Goal: Task Accomplishment & Management: Use online tool/utility

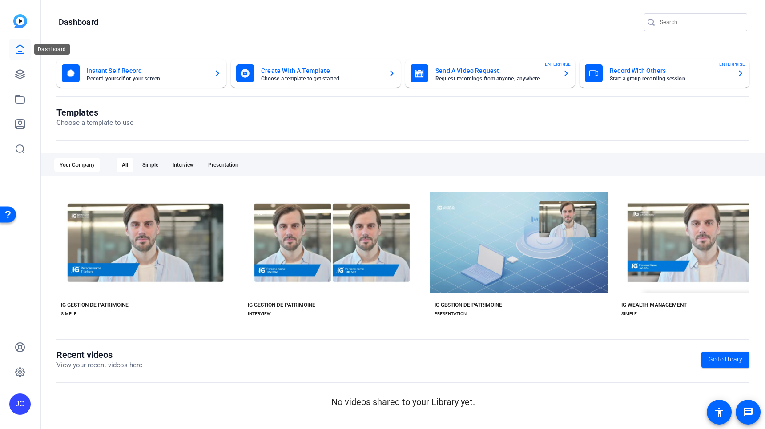
click at [16, 49] on icon at bounding box center [20, 49] width 11 height 11
click at [12, 76] on link at bounding box center [19, 74] width 21 height 21
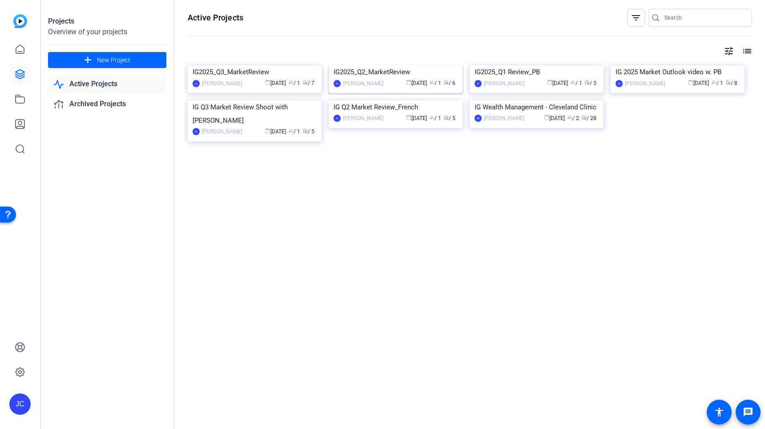
click at [414, 65] on img at bounding box center [396, 65] width 134 height 0
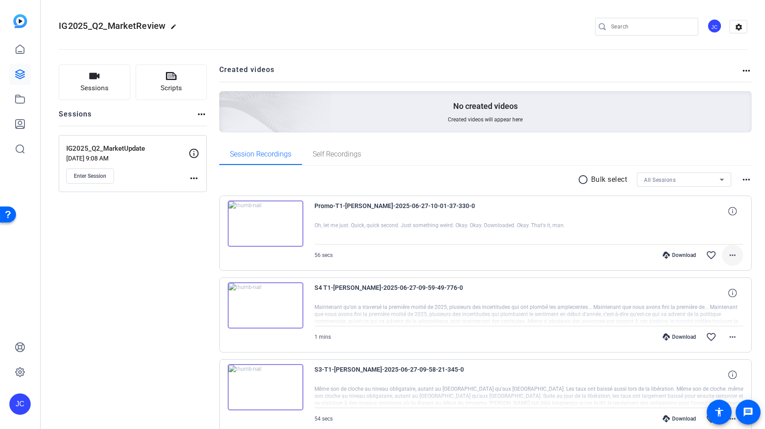
click at [726, 254] on span at bounding box center [732, 255] width 21 height 21
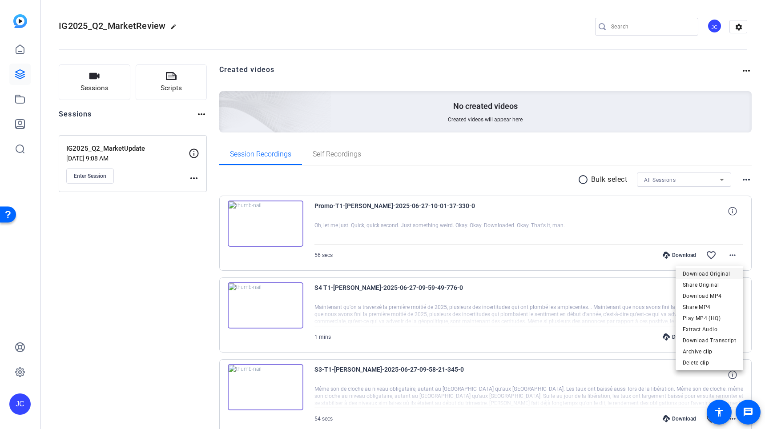
click at [714, 272] on span "Download Original" at bounding box center [709, 274] width 53 height 11
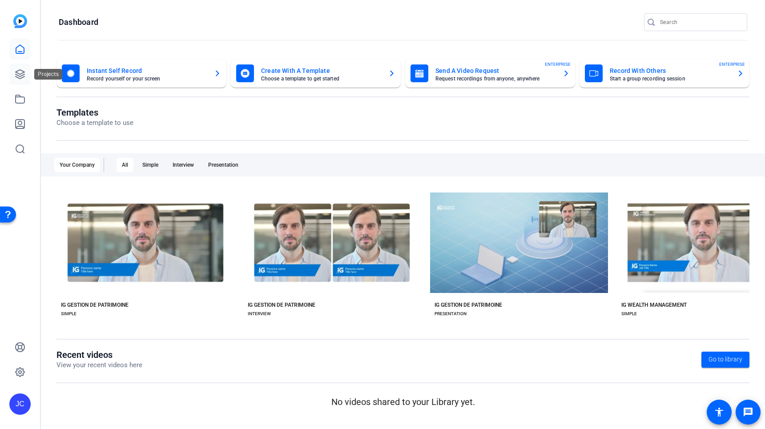
click at [16, 68] on link at bounding box center [19, 74] width 21 height 21
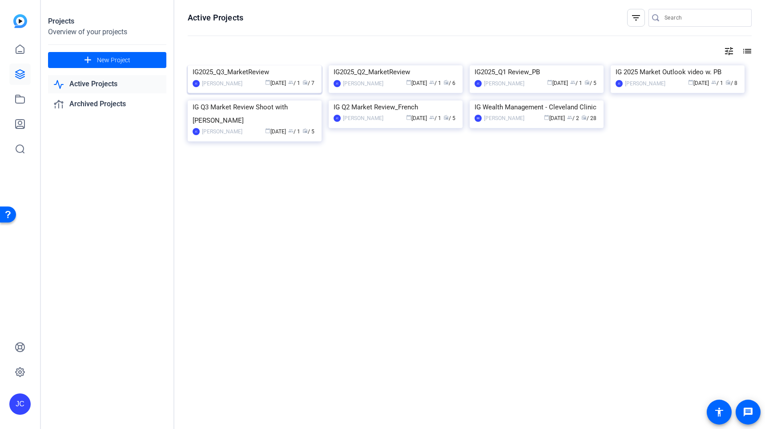
click at [265, 65] on img at bounding box center [255, 65] width 134 height 0
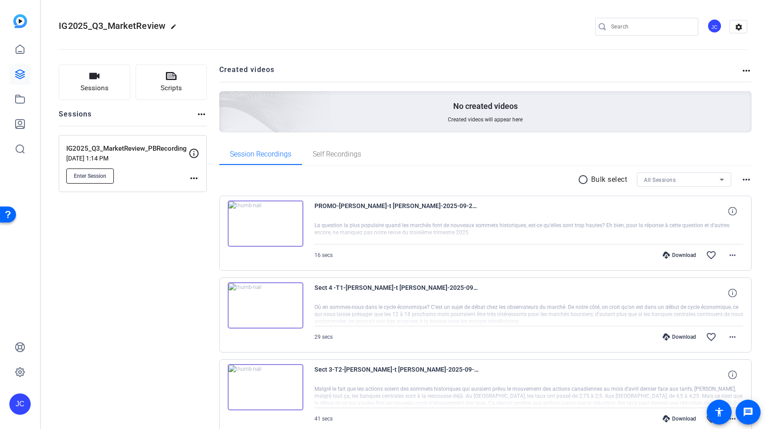
click at [91, 173] on span "Enter Session" at bounding box center [90, 176] width 32 height 7
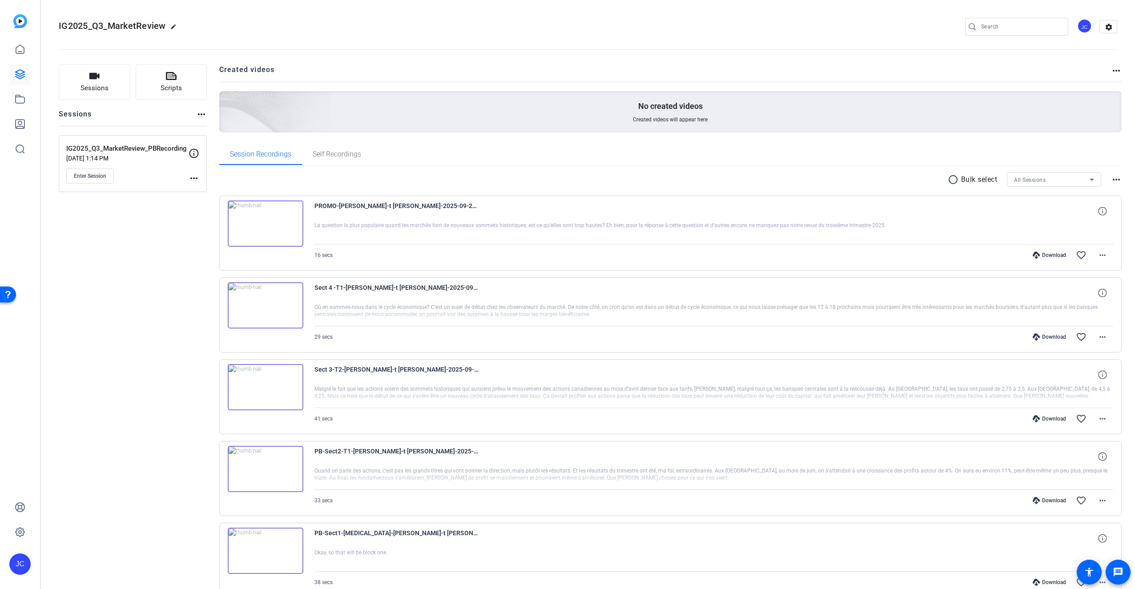
click at [265, 36] on openreel-divider-bar at bounding box center [588, 46] width 1058 height 27
drag, startPoint x: 62, startPoint y: 229, endPoint x: 68, endPoint y: 221, distance: 10.1
click at [66, 226] on div "Sessions Scripts Sessions more_horiz IG2025_Q3_MarketReview_PBRecording Sep 29,…" at bounding box center [133, 427] width 148 height 726
click at [85, 173] on span "Enter Session" at bounding box center [90, 176] width 32 height 7
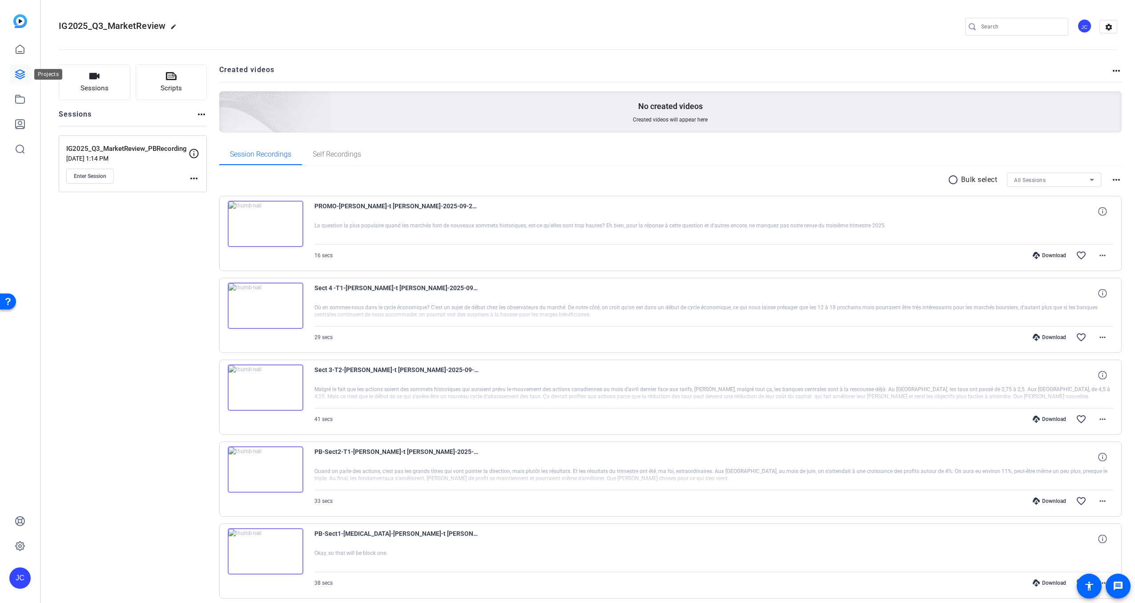
click at [15, 76] on icon at bounding box center [20, 74] width 11 height 11
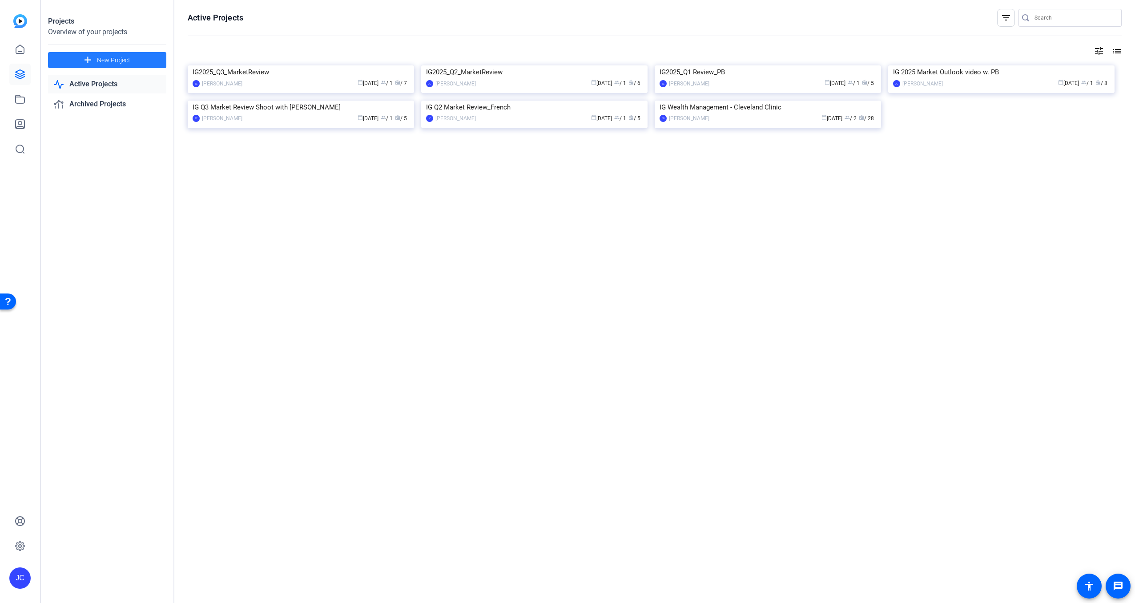
click at [121, 59] on span "New Project" at bounding box center [113, 60] width 33 height 9
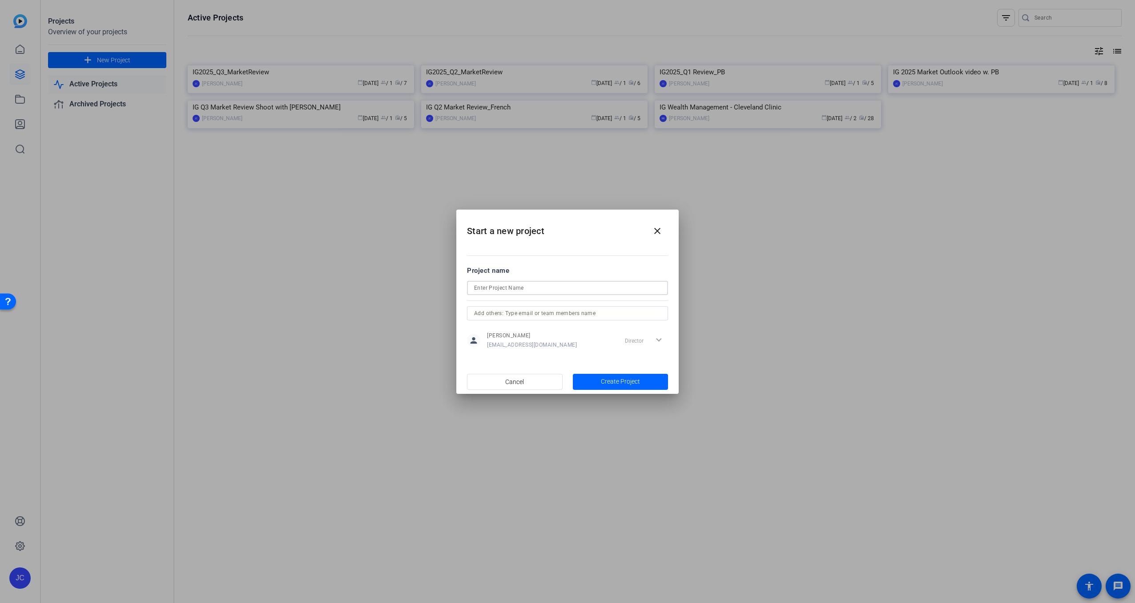
click at [509, 288] on input at bounding box center [567, 287] width 187 height 11
type input "IG2025_Q3 Re-Record"
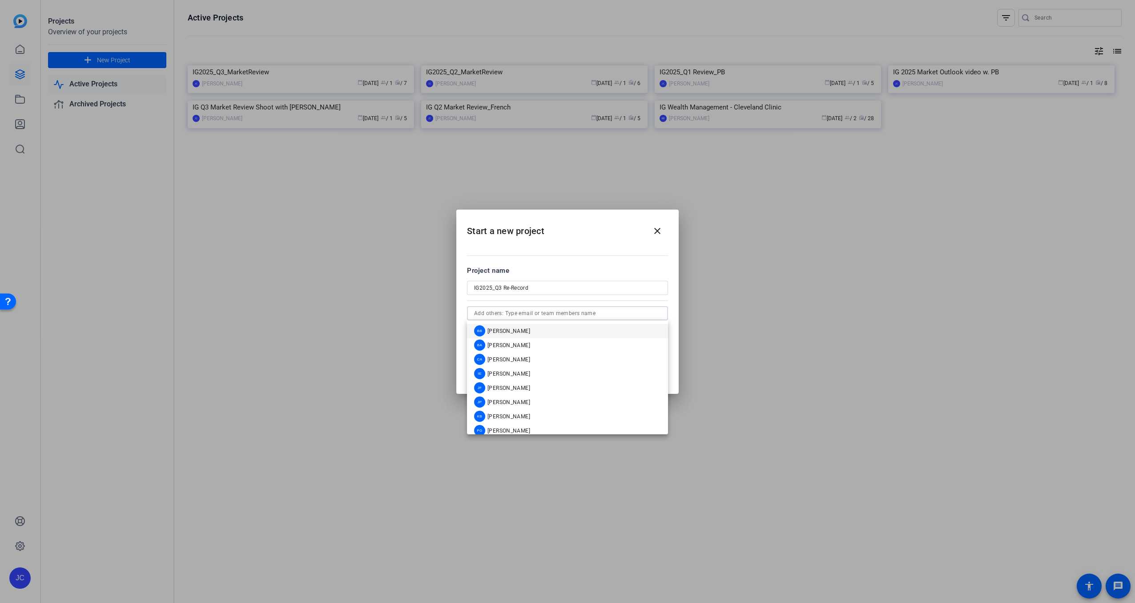
click at [578, 313] on input "text" at bounding box center [567, 313] width 187 height 11
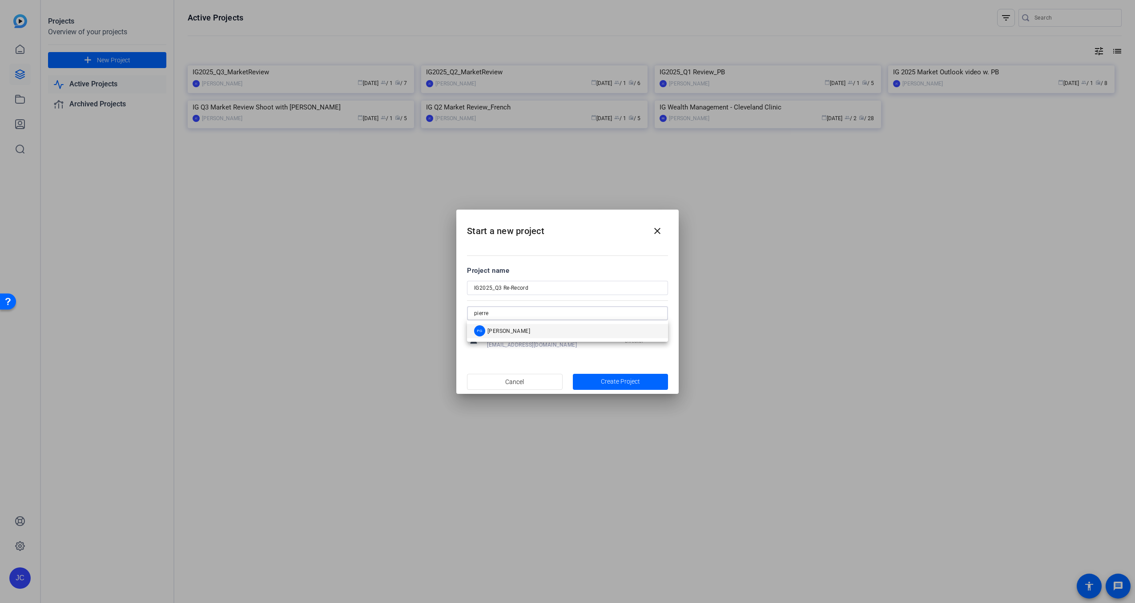
type input "pierre"
click at [530, 330] on span "Pierre-Benoît Gauthier" at bounding box center [508, 330] width 43 height 7
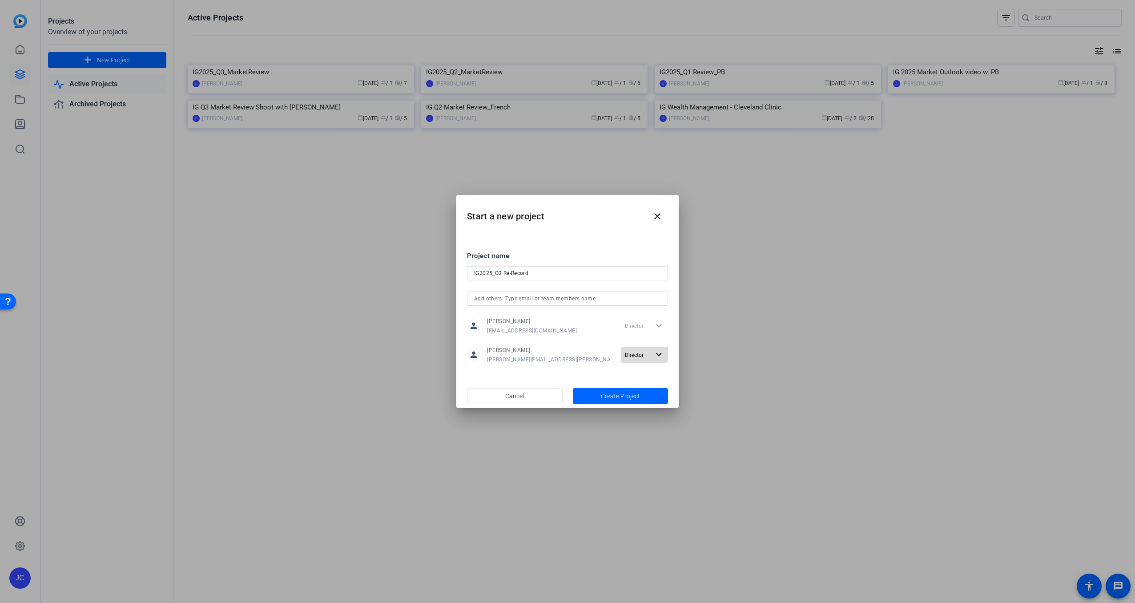
click at [658, 355] on mat-icon "expand_more" at bounding box center [658, 354] width 11 height 11
drag, startPoint x: 573, startPoint y: 359, endPoint x: 584, endPoint y: 366, distance: 13.0
click at [575, 361] on div at bounding box center [567, 301] width 1135 height 603
click at [656, 356] on mat-icon "expand_more" at bounding box center [658, 354] width 11 height 11
click at [647, 386] on span "Remove User" at bounding box center [644, 389] width 33 height 6
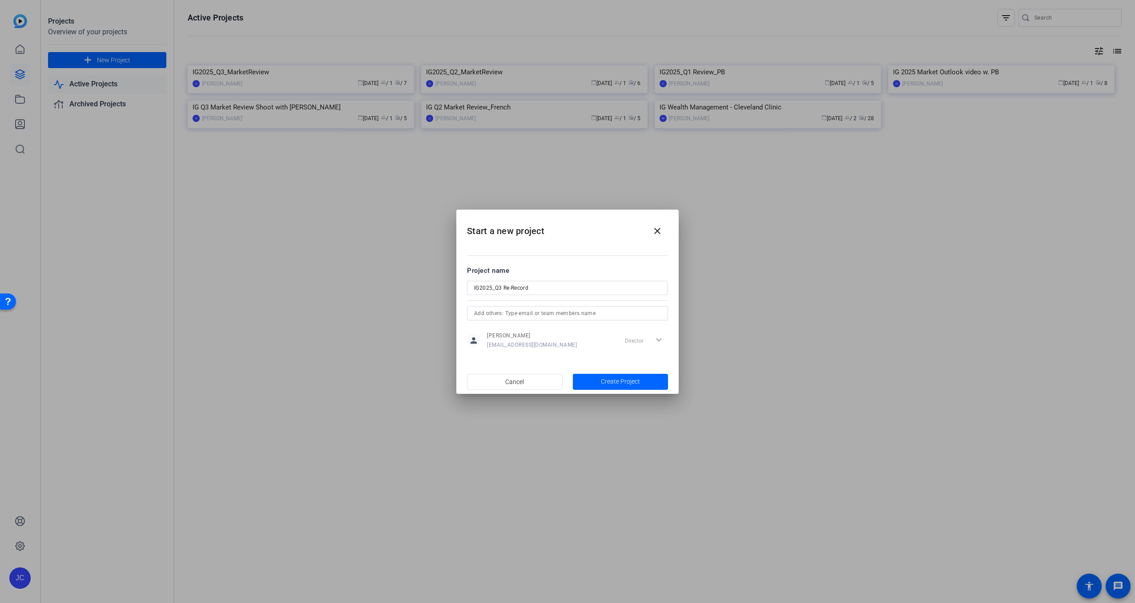
drag, startPoint x: 578, startPoint y: 532, endPoint x: 481, endPoint y: 426, distance: 143.2
click at [577, 429] on div at bounding box center [567, 301] width 1135 height 603
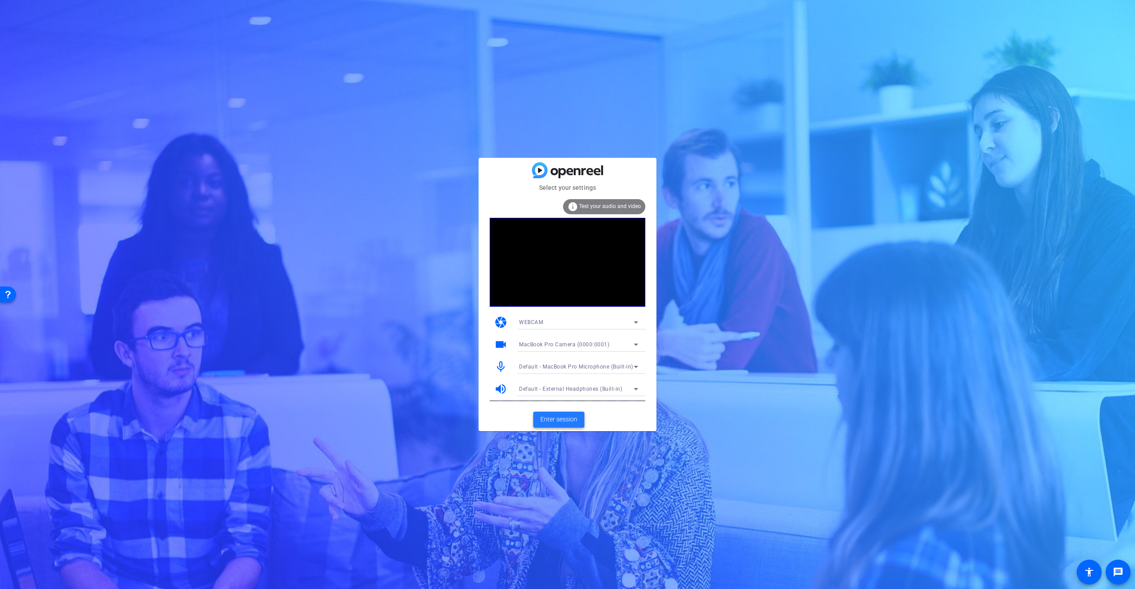
click at [553, 419] on span "Enter session" at bounding box center [558, 419] width 37 height 9
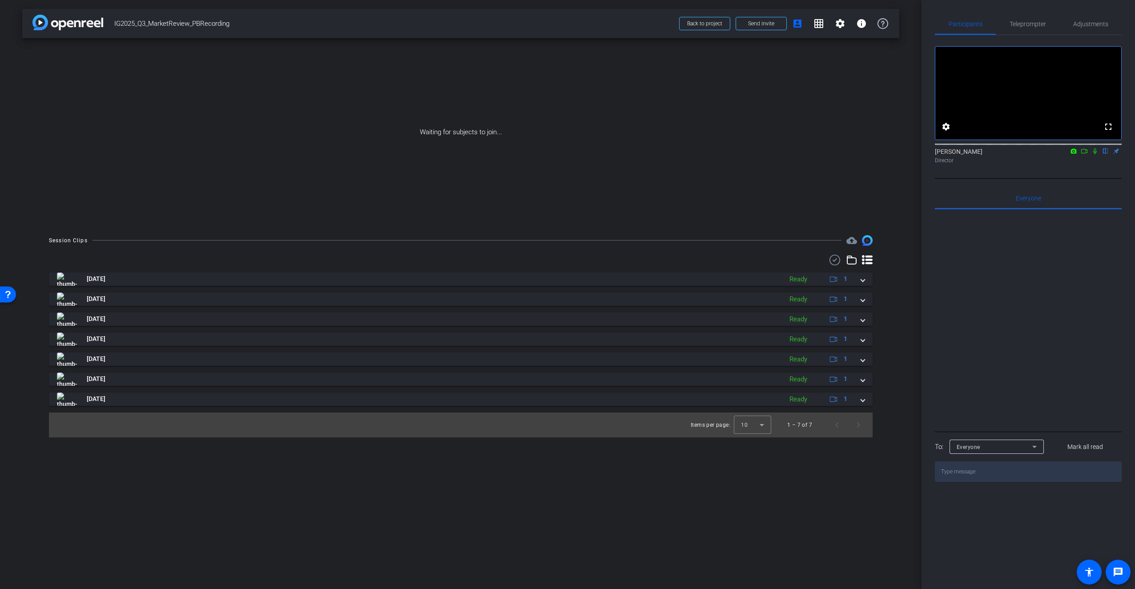
click at [348, 429] on div "arrow_back IG2025_Q3_MarketReview_PBRecording Back to project Send invite accou…" at bounding box center [460, 294] width 921 height 589
click at [188, 118] on div "Waiting for subjects to join..." at bounding box center [460, 132] width 877 height 188
click at [764, 361] on div at bounding box center [1028, 319] width 187 height 220
click at [764, 261] on icon at bounding box center [834, 260] width 13 height 11
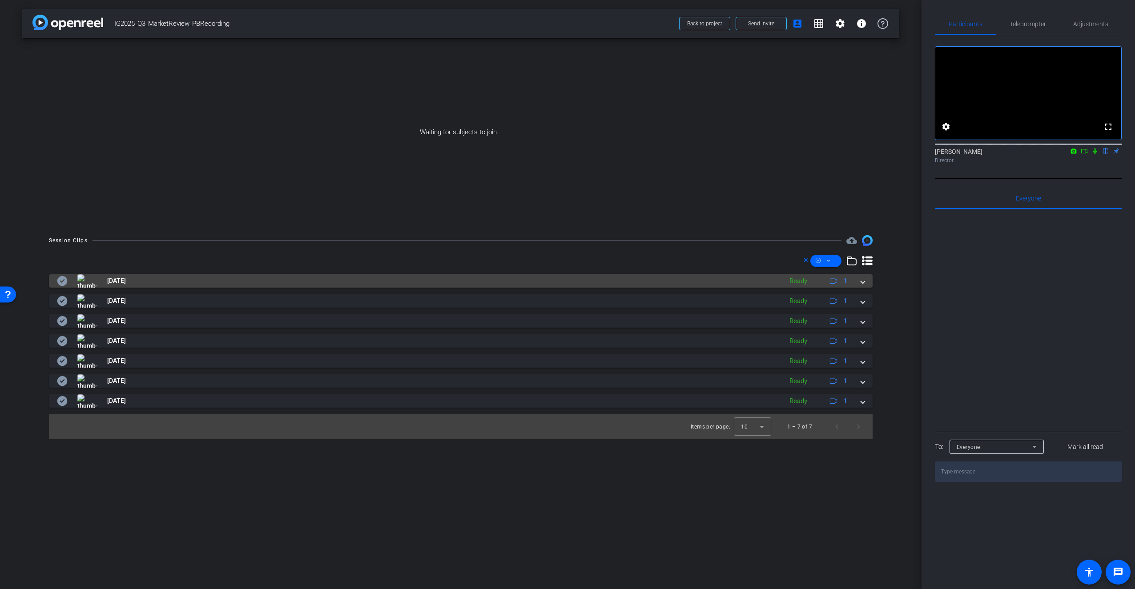
click at [764, 281] on span at bounding box center [863, 280] width 4 height 9
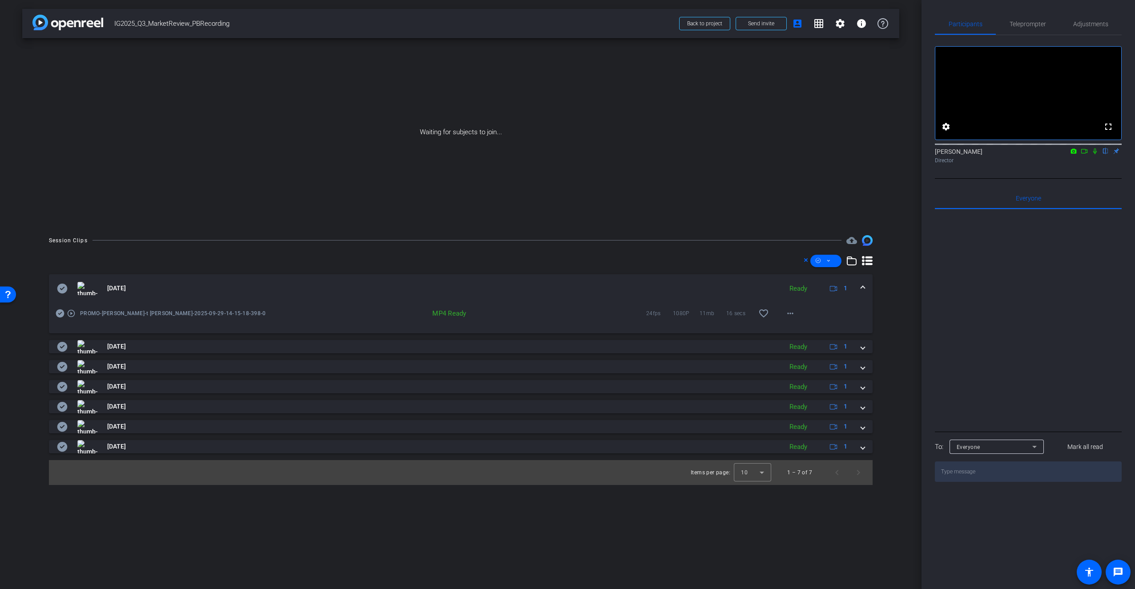
click at [764, 281] on mat-expansion-panel-header "Sep 29, 2025 Ready 1" at bounding box center [461, 288] width 824 height 28
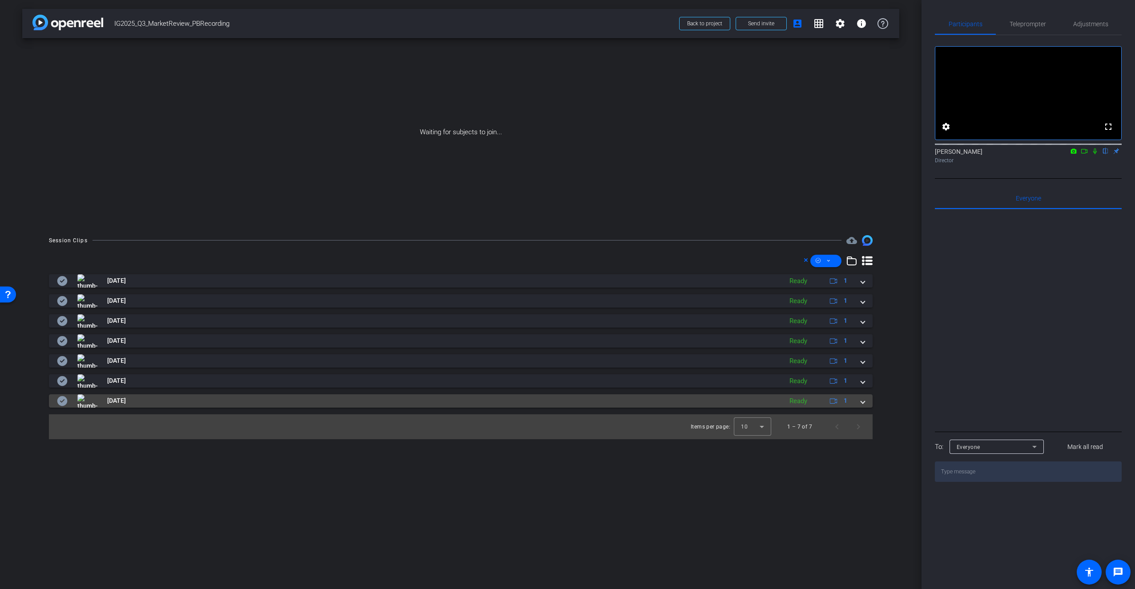
click at [718, 404] on mat-panel-title "[DATE]" at bounding box center [417, 400] width 721 height 13
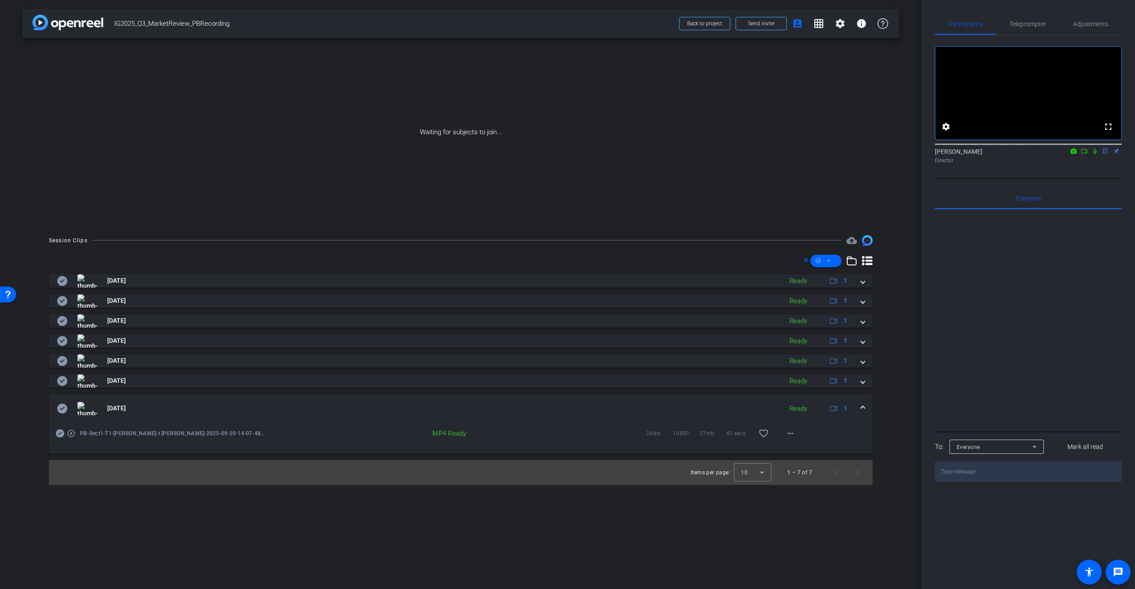
click at [233, 136] on div "Waiting for subjects to join..." at bounding box center [460, 132] width 877 height 188
drag, startPoint x: 74, startPoint y: 130, endPoint x: 481, endPoint y: 231, distance: 419.6
click at [76, 129] on div "Waiting for subjects to join..." at bounding box center [460, 132] width 877 height 188
click at [764, 256] on icon at bounding box center [828, 260] width 4 height 11
click at [764, 260] on div at bounding box center [567, 294] width 1135 height 589
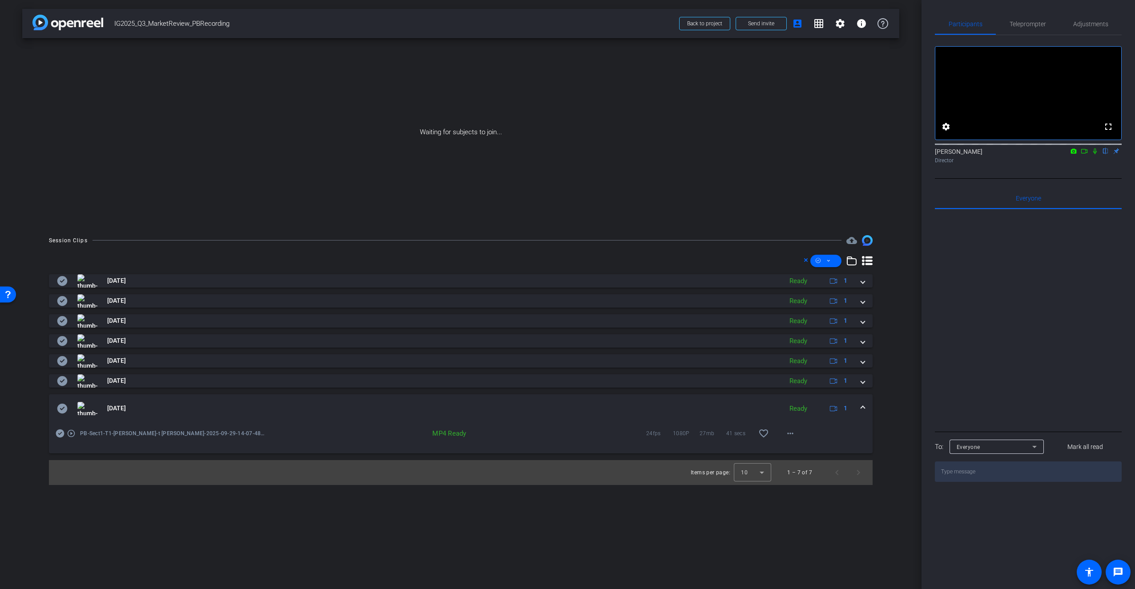
click at [764, 262] on icon at bounding box center [806, 260] width 4 height 11
click at [642, 150] on div "Waiting for subjects to join..." at bounding box center [460, 132] width 877 height 188
click at [764, 26] on mat-icon "settings" at bounding box center [840, 23] width 11 height 11
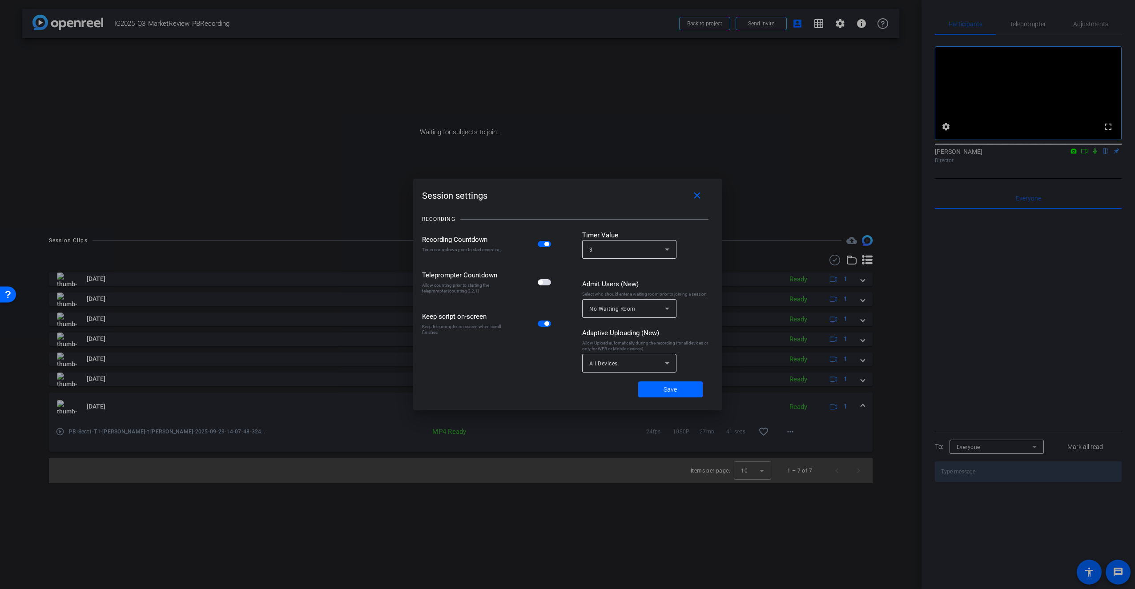
click at [680, 362] on div "Adaptive Uploading (New) Allow Upload automatically during the recording (for a…" at bounding box center [647, 348] width 131 height 40
click at [671, 249] on icon at bounding box center [667, 249] width 11 height 11
click at [712, 364] on div at bounding box center [567, 294] width 1135 height 589
click at [686, 393] on span at bounding box center [670, 389] width 64 height 21
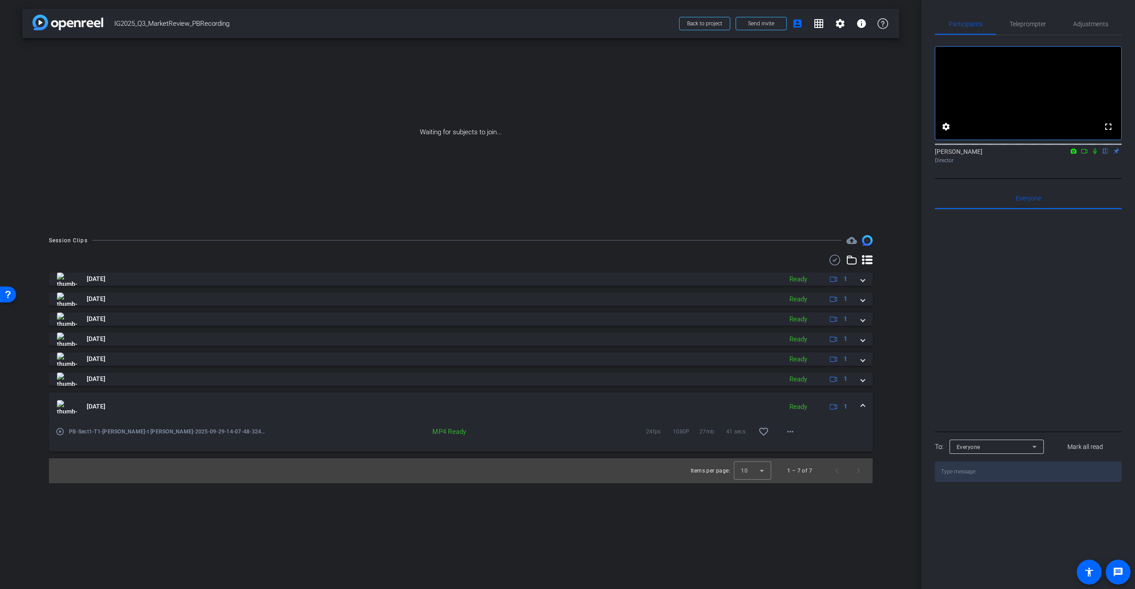
click at [582, 118] on div "Waiting for subjects to join..." at bounding box center [460, 132] width 877 height 188
click at [764, 24] on mat-icon "account_box" at bounding box center [797, 23] width 11 height 11
click at [764, 23] on mat-icon "settings" at bounding box center [840, 23] width 11 height 11
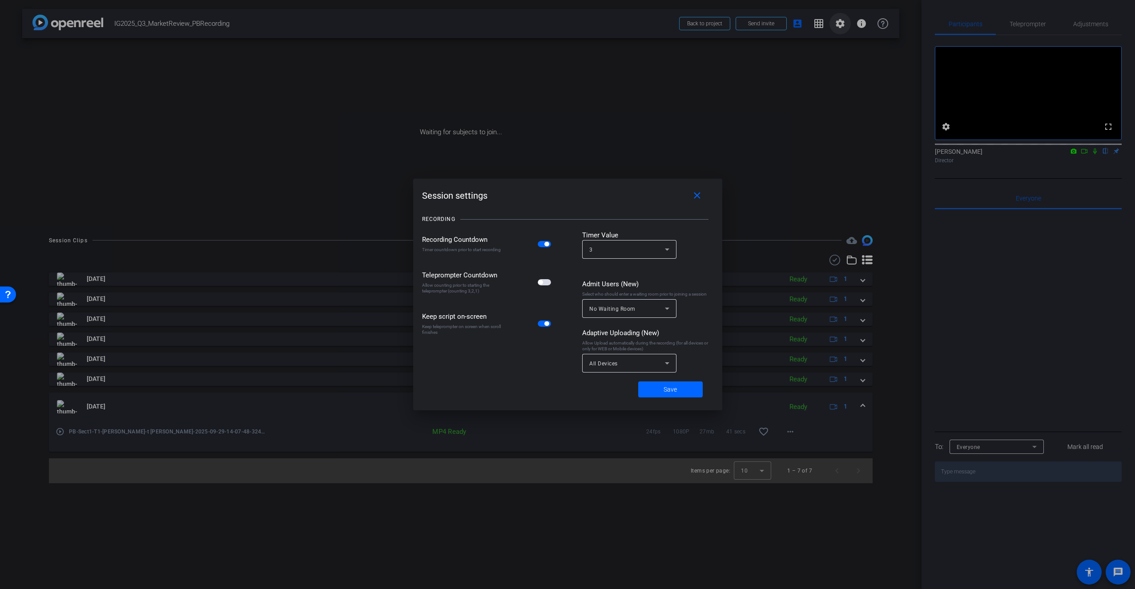
click at [764, 23] on div at bounding box center [567, 294] width 1135 height 589
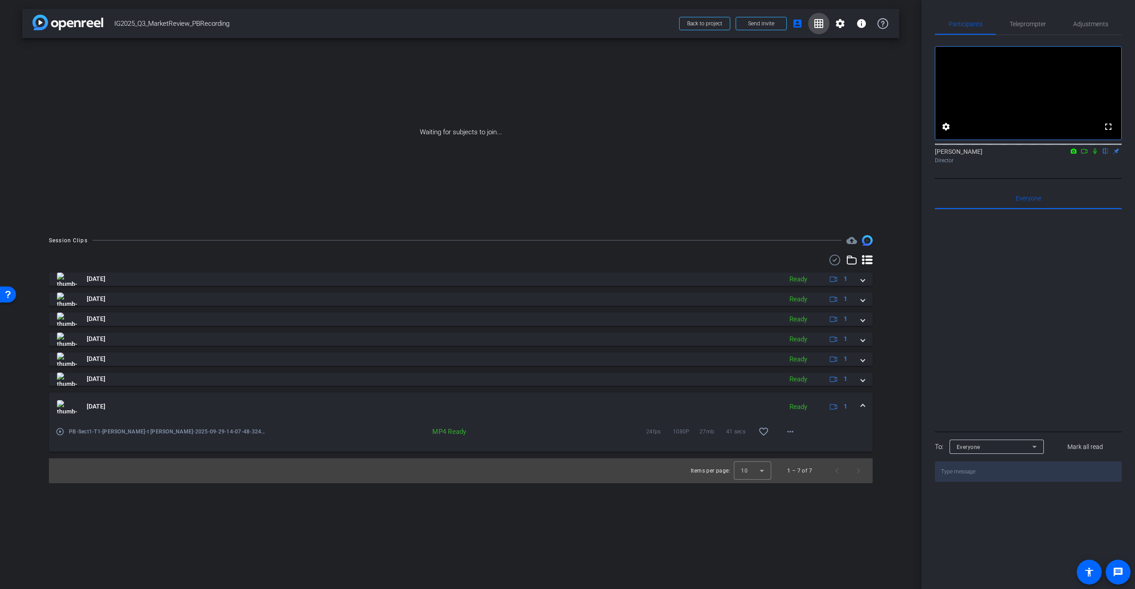
click at [764, 23] on mat-icon "grid_on" at bounding box center [818, 23] width 11 height 11
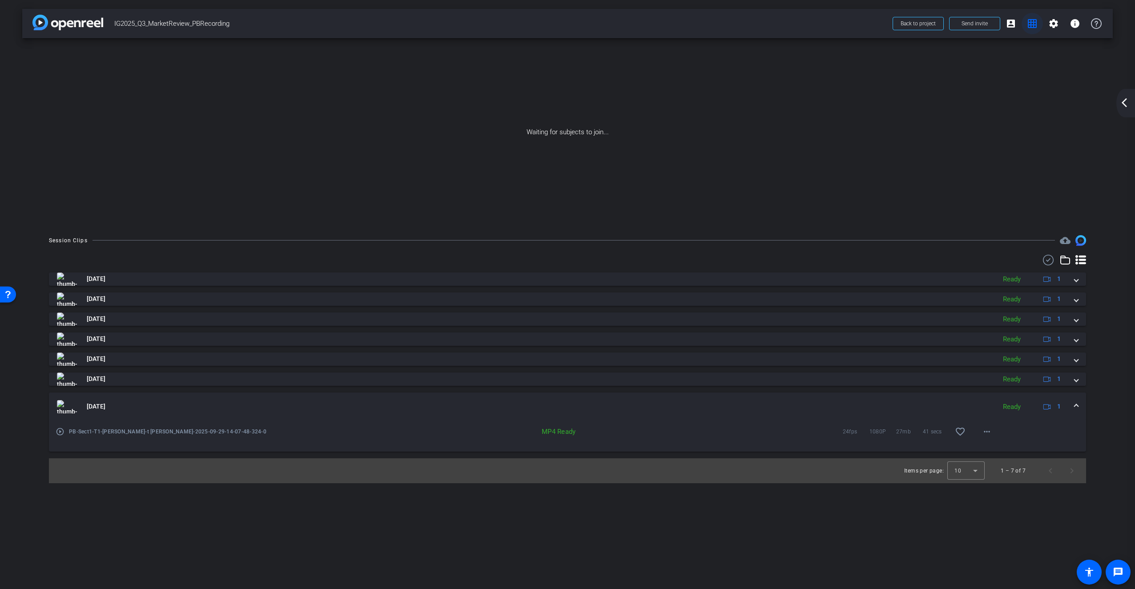
click at [764, 24] on mat-icon "grid_on" at bounding box center [1032, 23] width 11 height 11
click at [764, 24] on mat-icon "account_box" at bounding box center [1010, 23] width 11 height 11
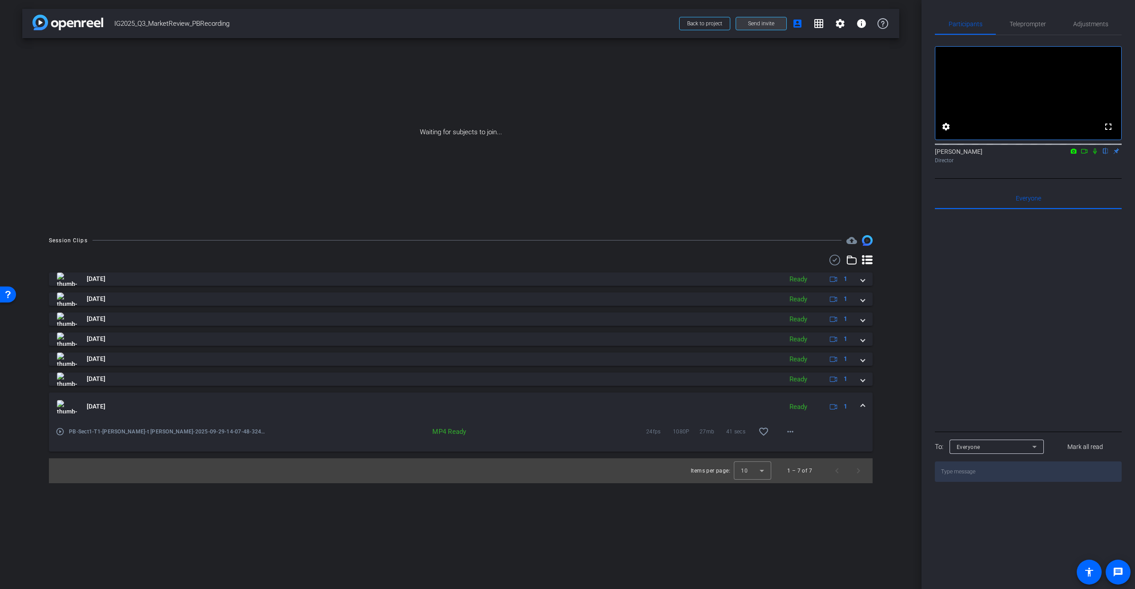
click at [764, 20] on span at bounding box center [761, 23] width 50 height 21
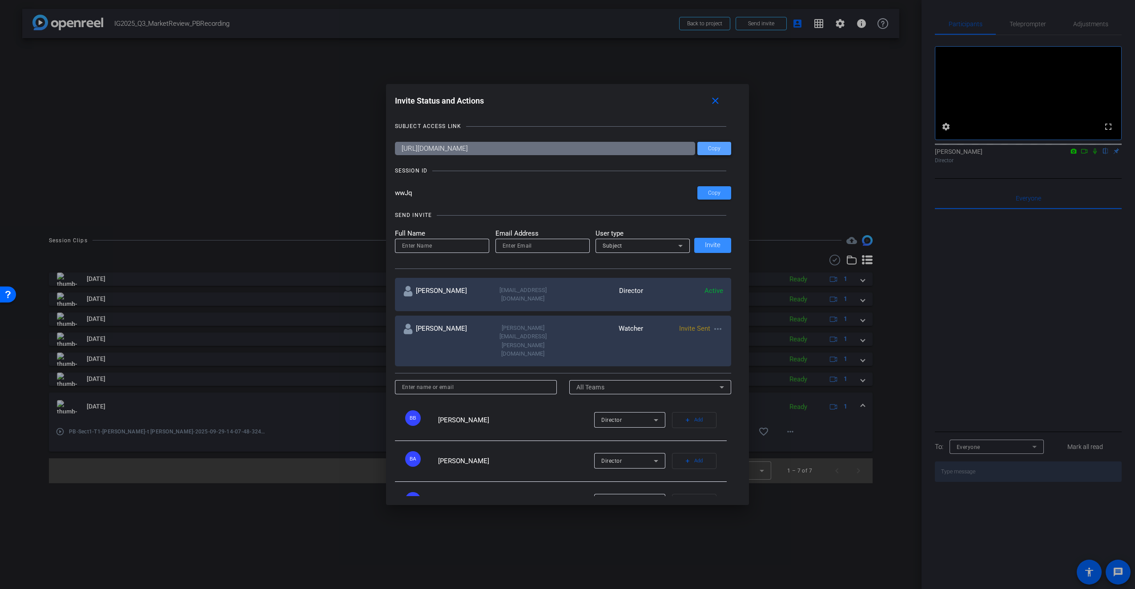
click at [711, 148] on span "Copy" at bounding box center [714, 148] width 12 height 7
click at [312, 75] on div at bounding box center [567, 294] width 1135 height 589
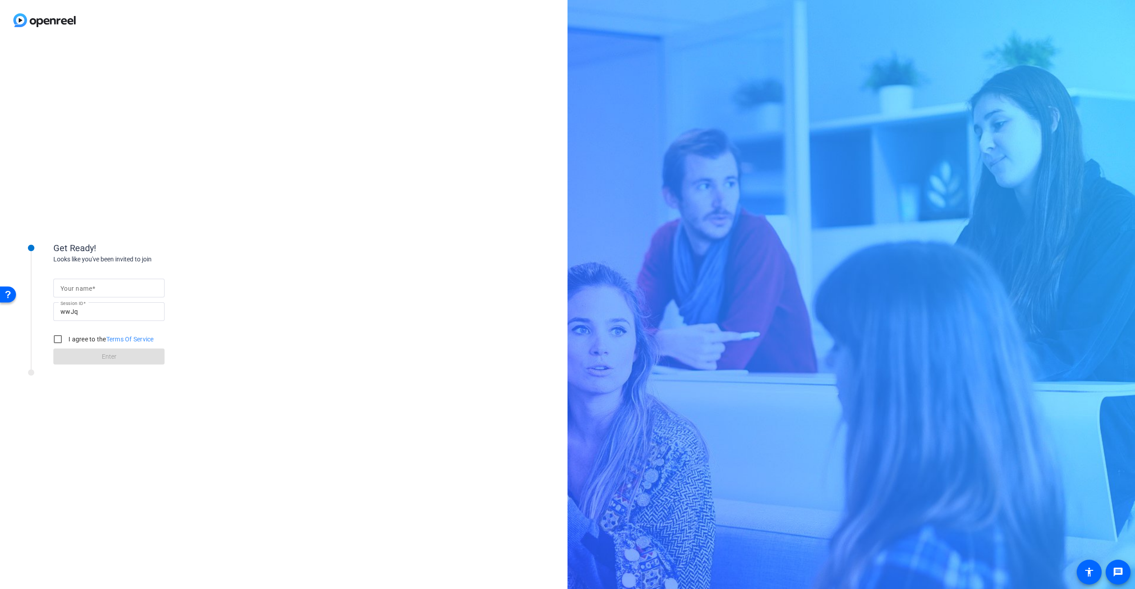
click at [240, 263] on div "Get Ready! Looks like you've been invited to join Your name Session ID wwJq I a…" at bounding box center [283, 314] width 567 height 549
click at [101, 288] on input "Your name" at bounding box center [108, 288] width 97 height 11
drag, startPoint x: 250, startPoint y: 416, endPoint x: 202, endPoint y: 42, distance: 377.0
click at [252, 396] on div "Get Ready! Looks like you've been invited to join Your name Session ID wwJq I a…" at bounding box center [283, 314] width 567 height 549
drag, startPoint x: 172, startPoint y: 228, endPoint x: 163, endPoint y: 103, distance: 125.3
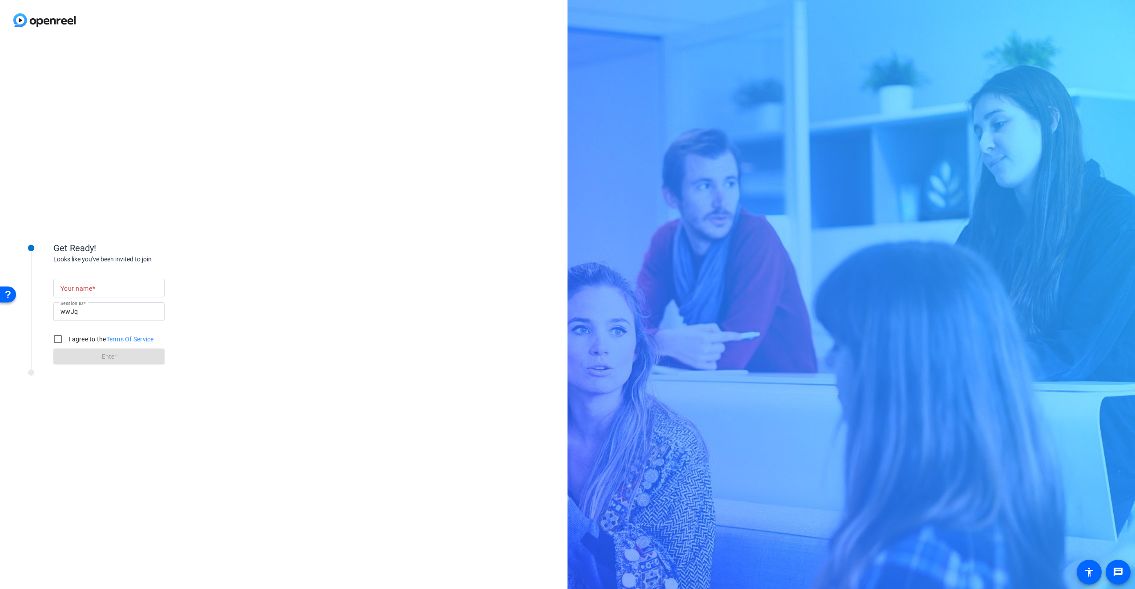
click at [170, 201] on div "Get Ready! Looks like you've been invited to join Your name Session ID wwJq I a…" at bounding box center [283, 314] width 567 height 549
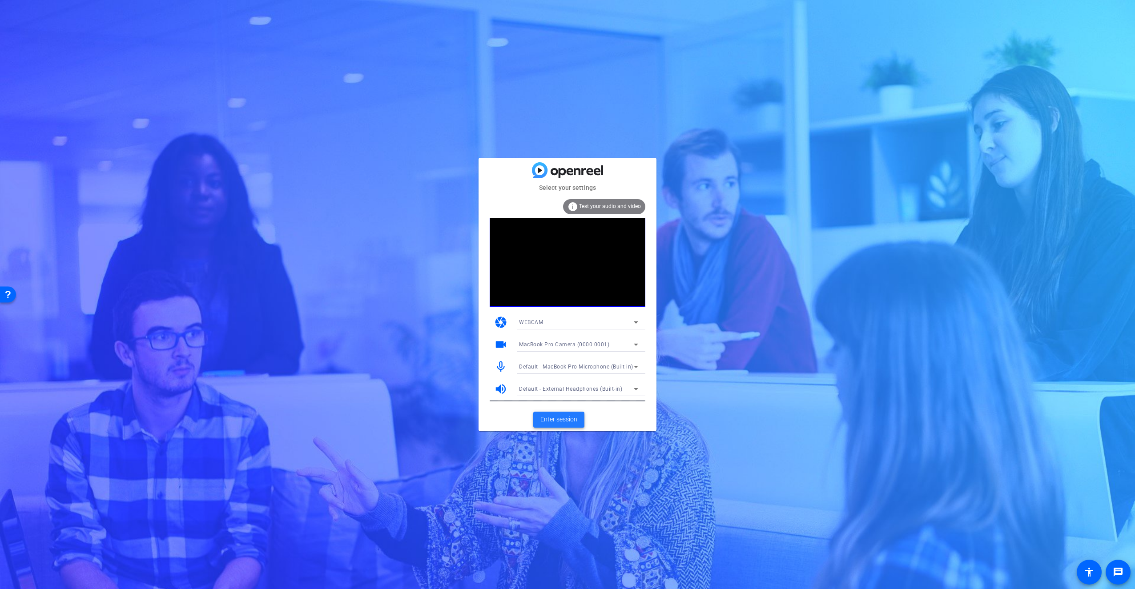
click at [558, 415] on span "Enter session" at bounding box center [558, 419] width 37 height 9
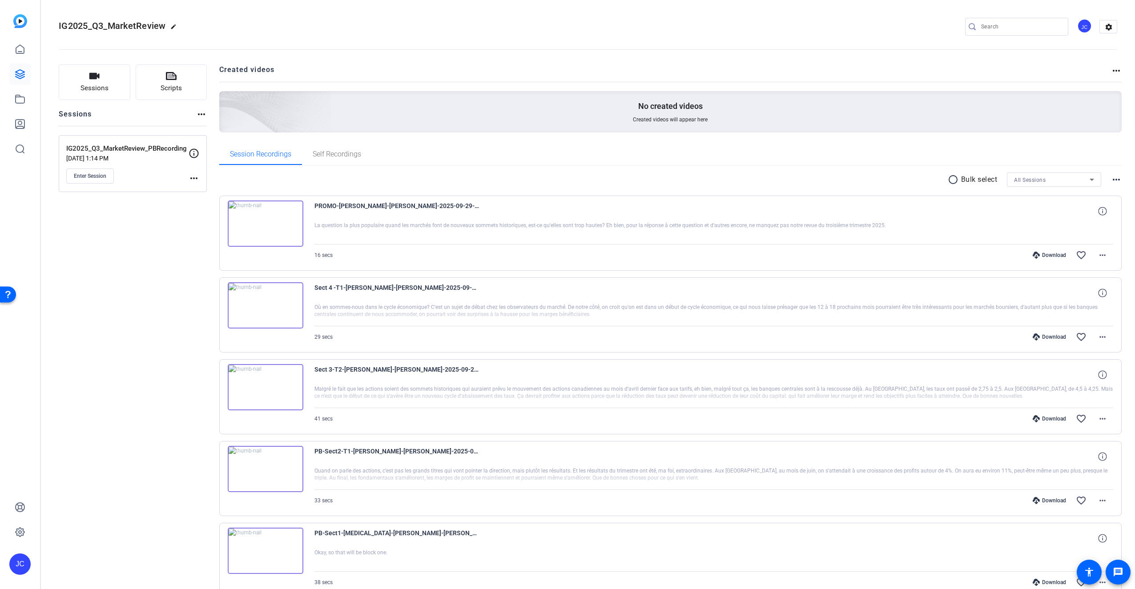
drag, startPoint x: 134, startPoint y: 242, endPoint x: 97, endPoint y: 184, distance: 68.8
click at [128, 227] on div "Sessions Scripts Sessions more_horiz IG2025_Q3_MarketReview_PBRecording [DATE] …" at bounding box center [133, 427] width 148 height 726
click at [89, 175] on span "Enter Session" at bounding box center [90, 176] width 32 height 7
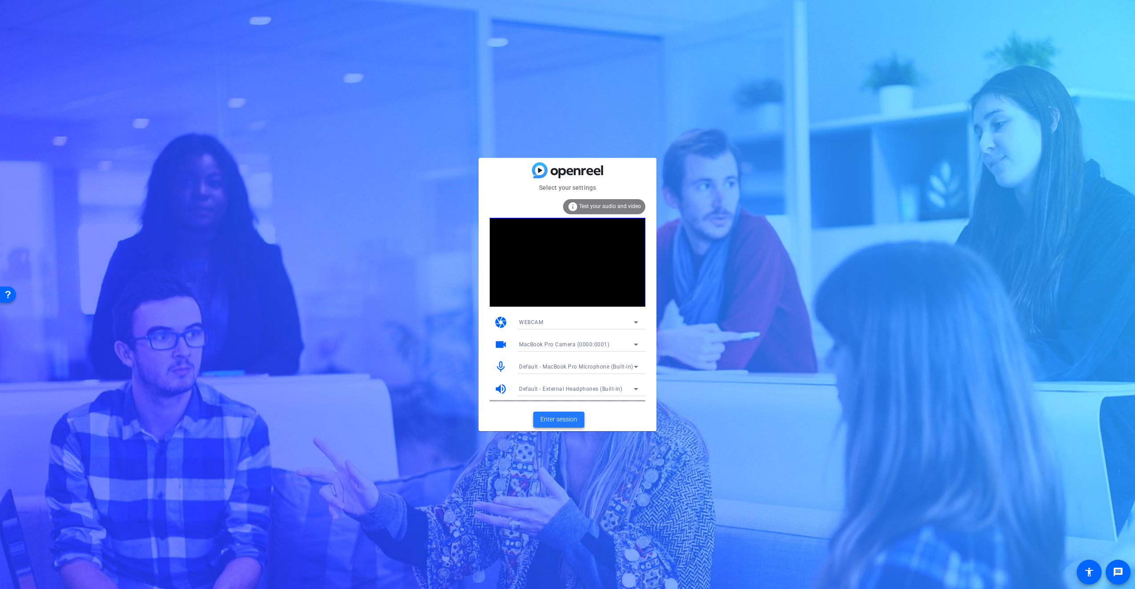
click at [563, 418] on span "Enter session" at bounding box center [558, 419] width 37 height 9
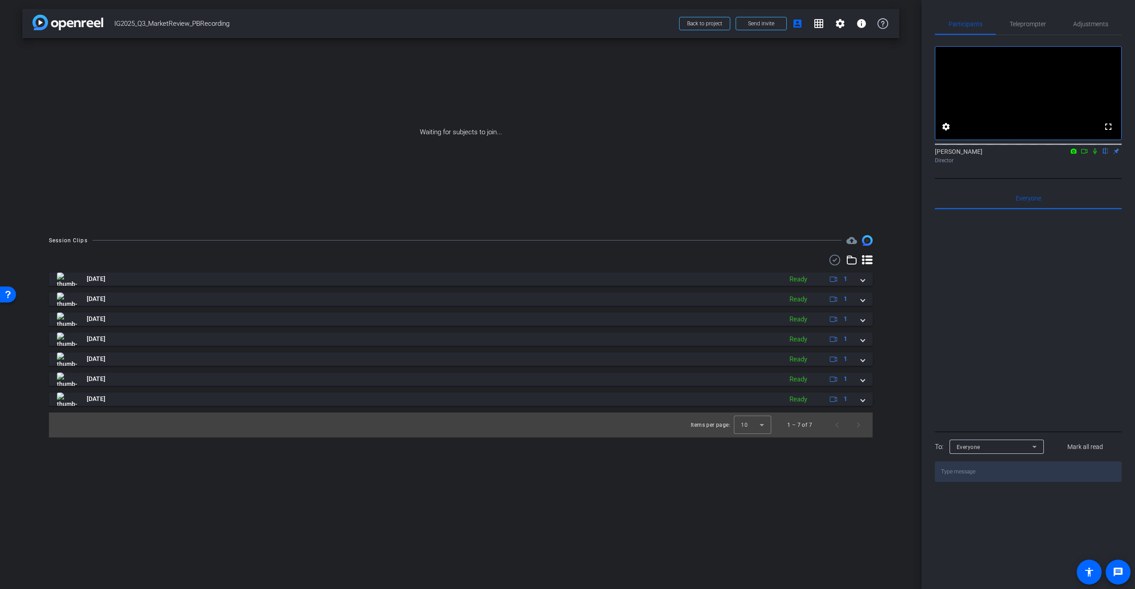
click at [609, 178] on div "Waiting for subjects to join..." at bounding box center [460, 132] width 877 height 188
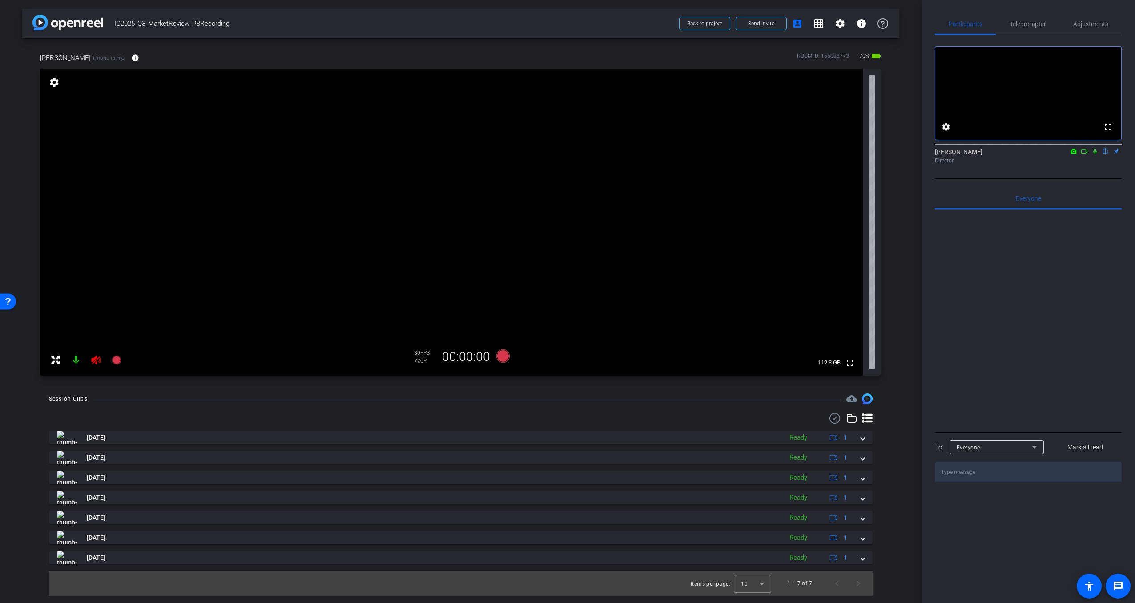
click at [93, 361] on icon at bounding box center [96, 359] width 11 height 11
click at [95, 360] on icon at bounding box center [95, 359] width 9 height 9
click at [843, 23] on mat-icon "settings" at bounding box center [840, 23] width 11 height 11
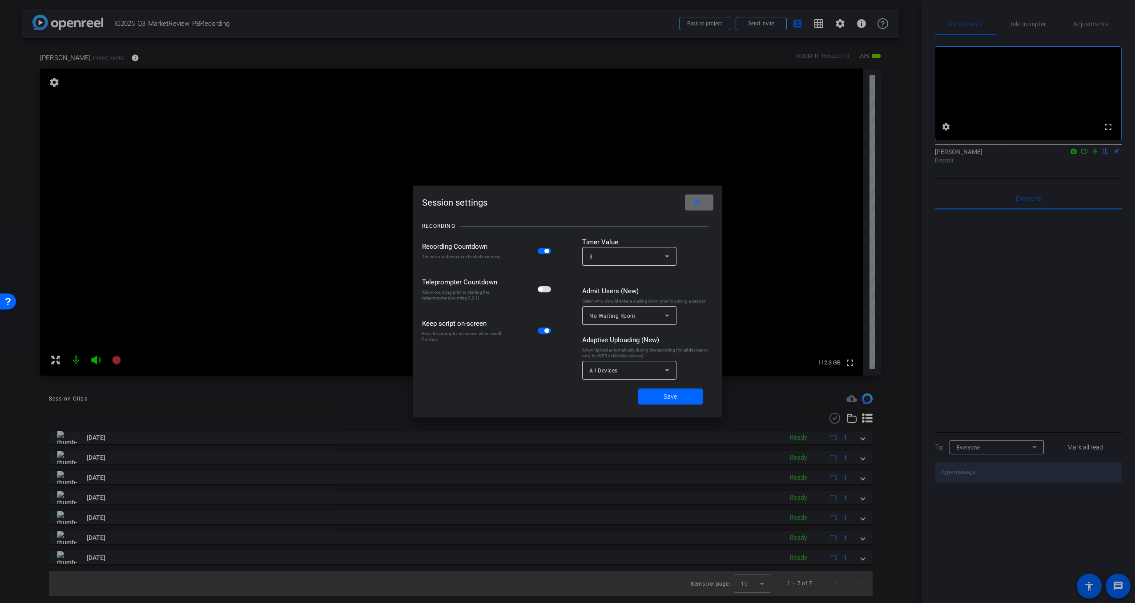
click at [693, 201] on mat-icon "close" at bounding box center [696, 202] width 11 height 11
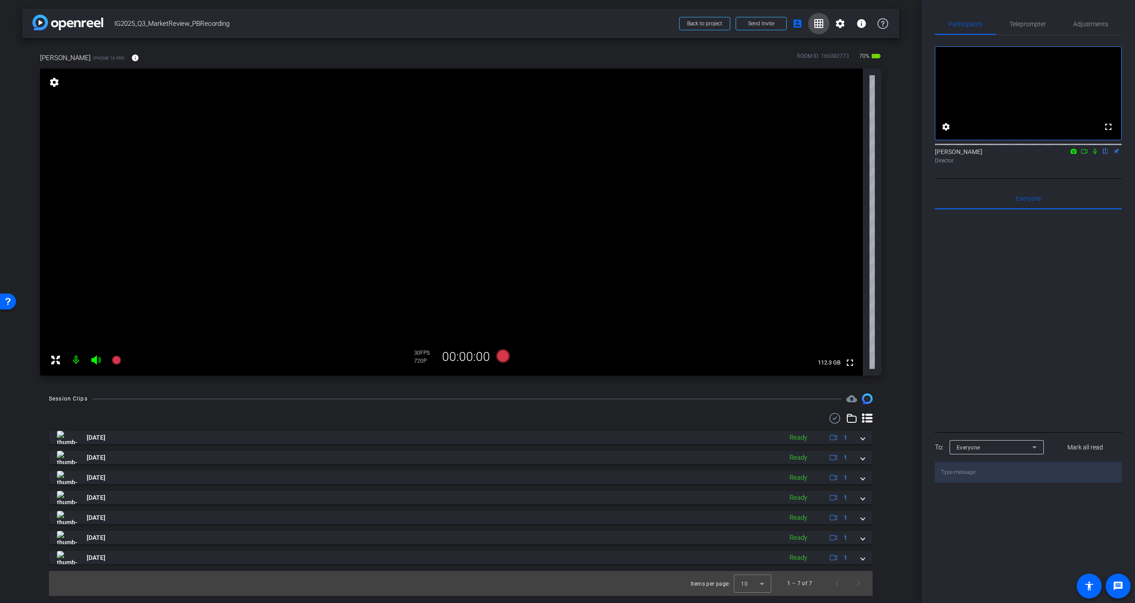
click at [816, 26] on mat-icon "grid_on" at bounding box center [818, 23] width 11 height 11
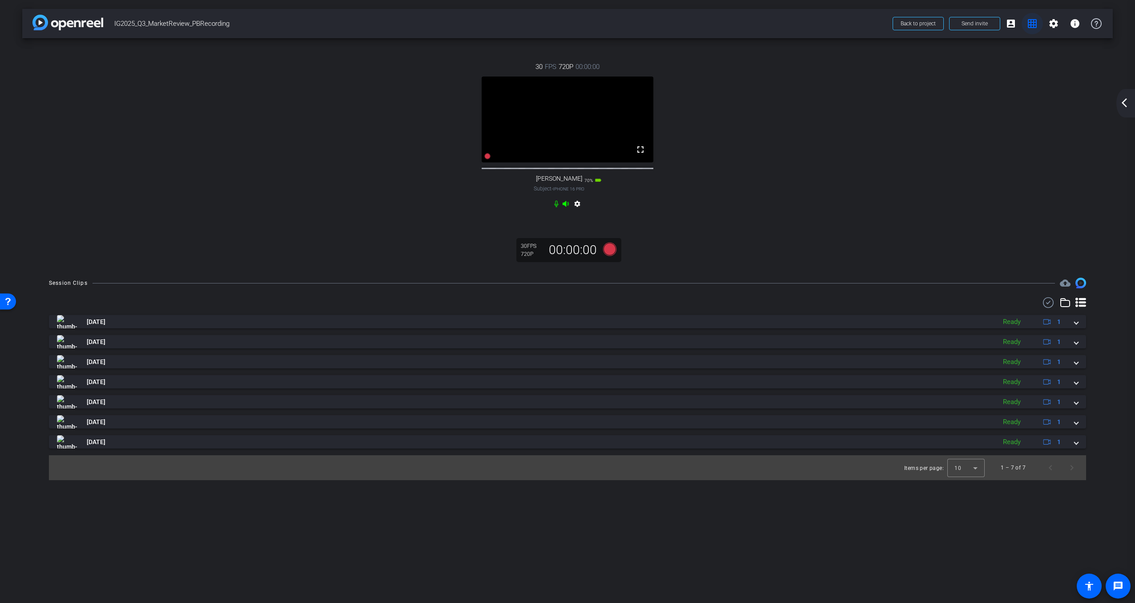
click at [1035, 23] on mat-icon "grid_on" at bounding box center [1032, 23] width 11 height 11
click at [1034, 23] on mat-icon "grid_on" at bounding box center [1032, 23] width 11 height 11
click at [1008, 25] on mat-icon "account_box" at bounding box center [1010, 23] width 11 height 11
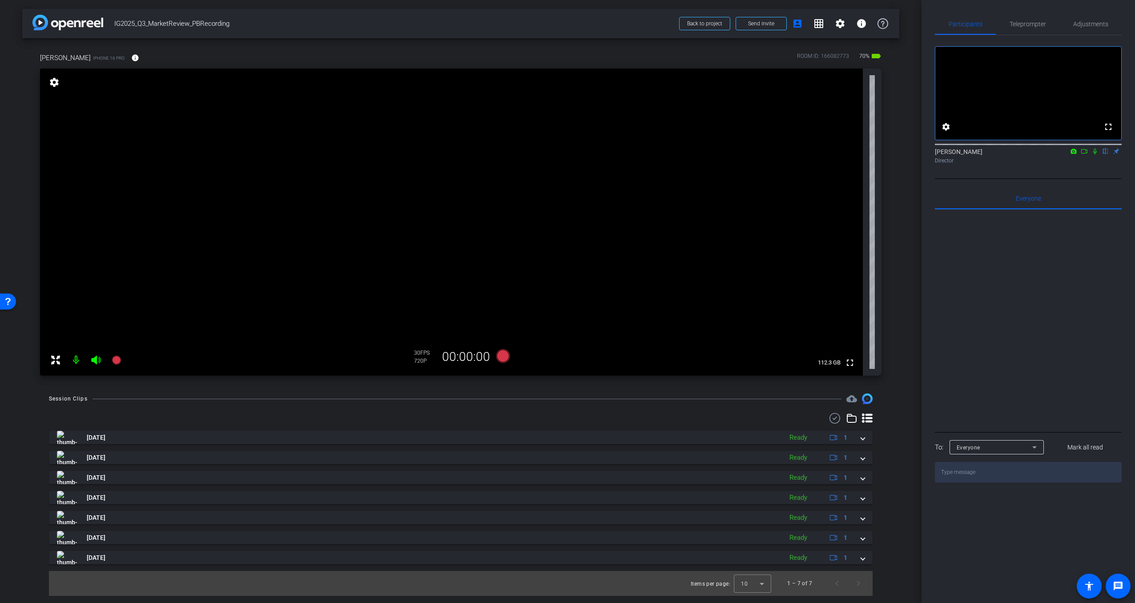
click at [57, 69] on video at bounding box center [451, 221] width 823 height 307
click at [58, 81] on mat-icon "settings" at bounding box center [54, 82] width 12 height 11
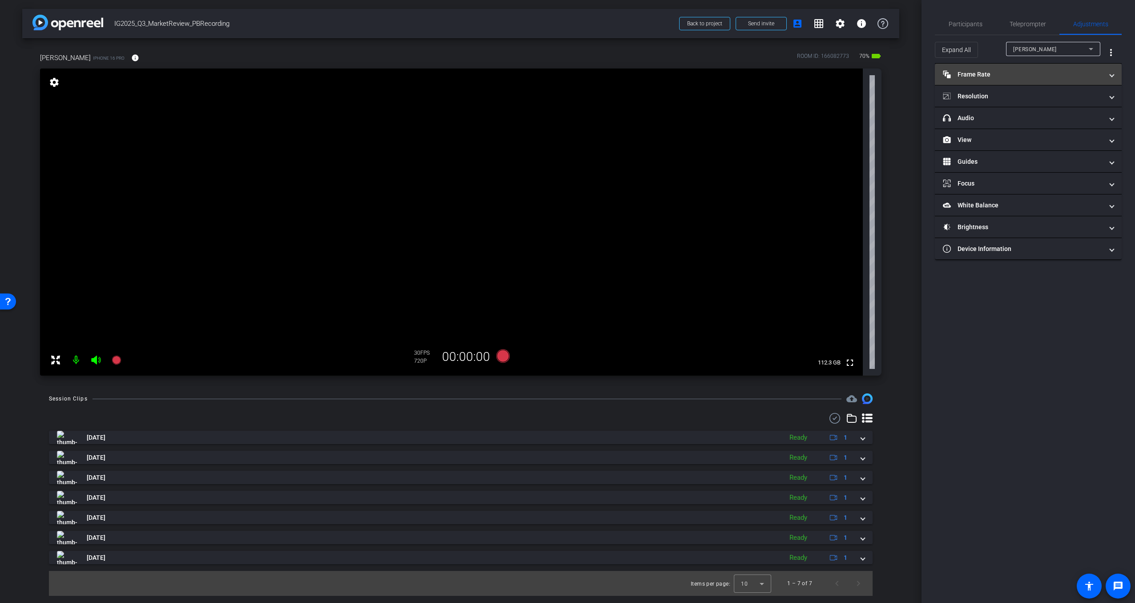
click at [980, 78] on mat-panel-title "Frame Rate Frame Rate" at bounding box center [1023, 74] width 160 height 9
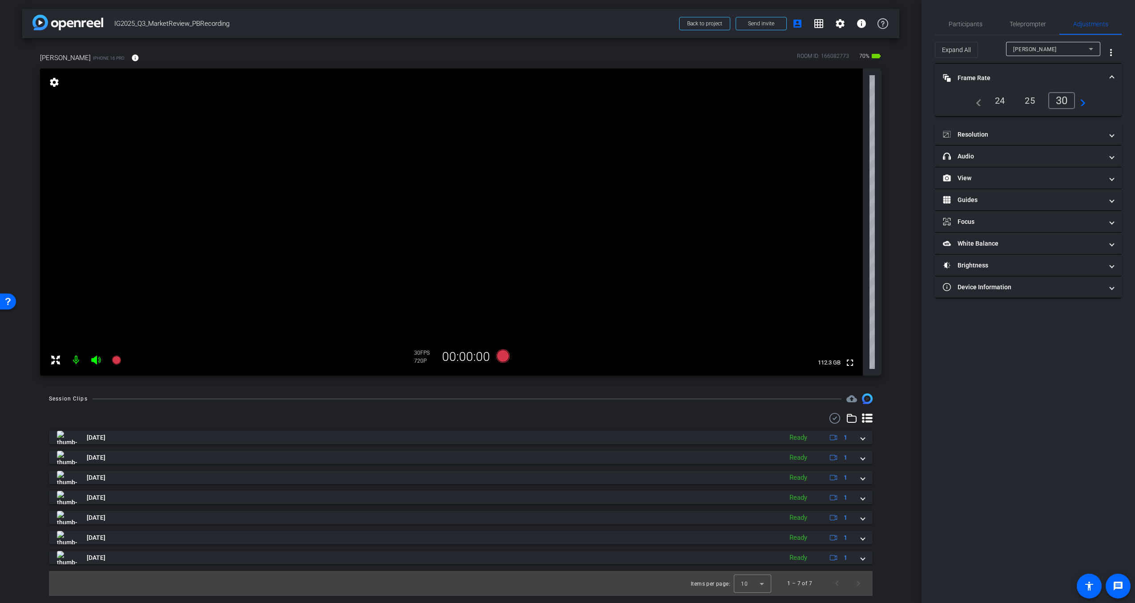
click at [1000, 101] on div "24" at bounding box center [1000, 100] width 24 height 15
click at [977, 137] on mat-panel-title "Resolution" at bounding box center [1023, 134] width 160 height 9
click at [1077, 161] on div "4k" at bounding box center [1071, 160] width 23 height 15
click at [1070, 161] on div "4k" at bounding box center [1071, 160] width 23 height 15
click at [998, 100] on div "24" at bounding box center [1001, 100] width 27 height 17
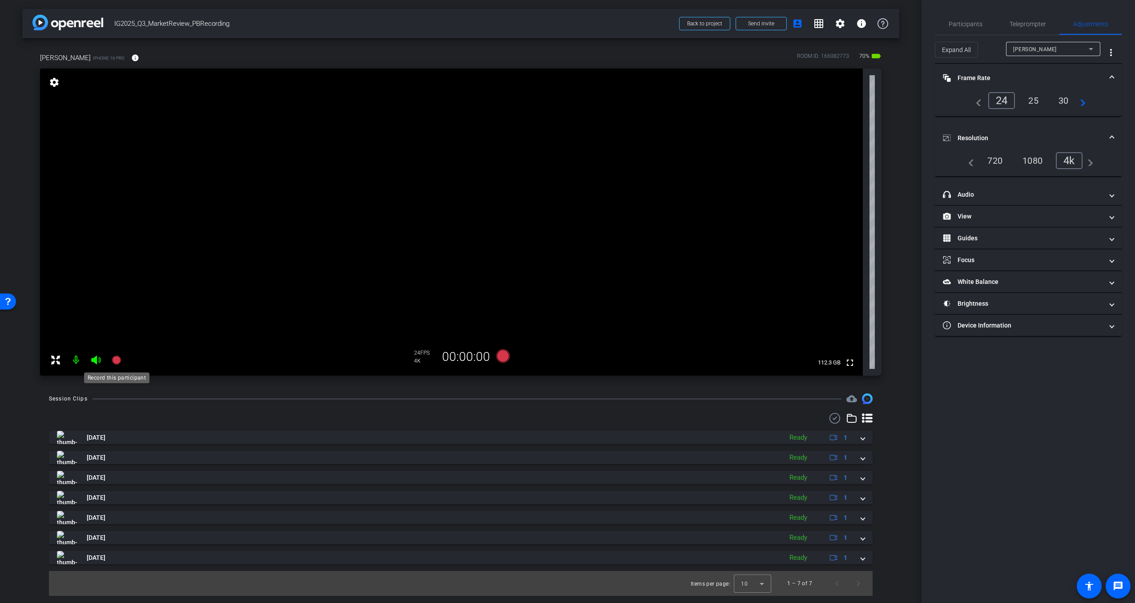
click at [116, 357] on icon at bounding box center [116, 359] width 9 height 9
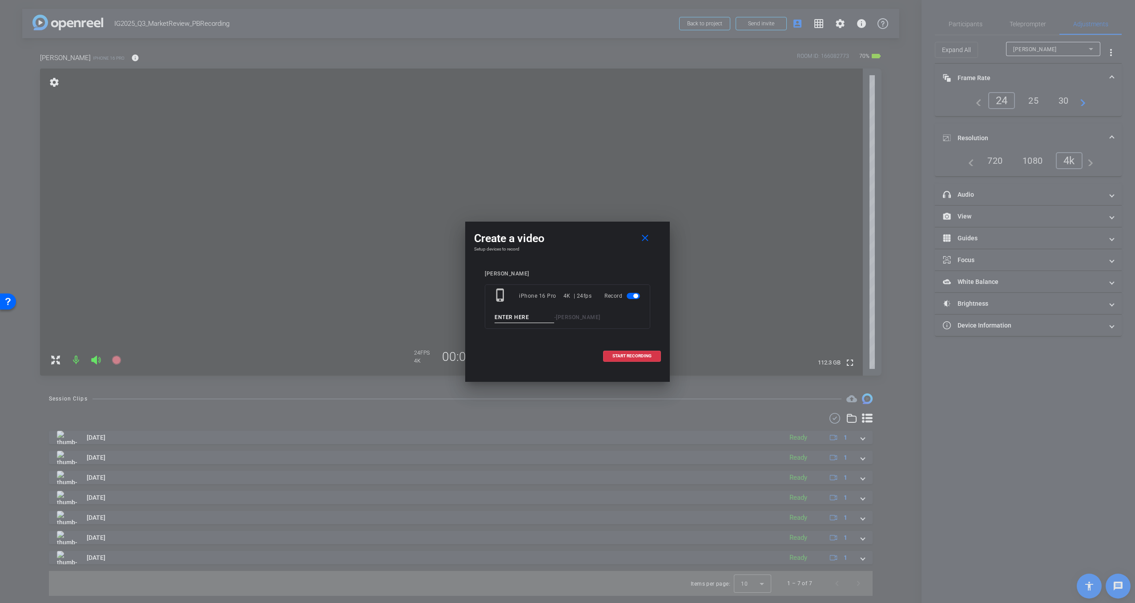
click at [518, 314] on input at bounding box center [524, 317] width 60 height 11
type input "S1-T1"
click at [632, 356] on span "START RECORDING" at bounding box center [631, 356] width 39 height 4
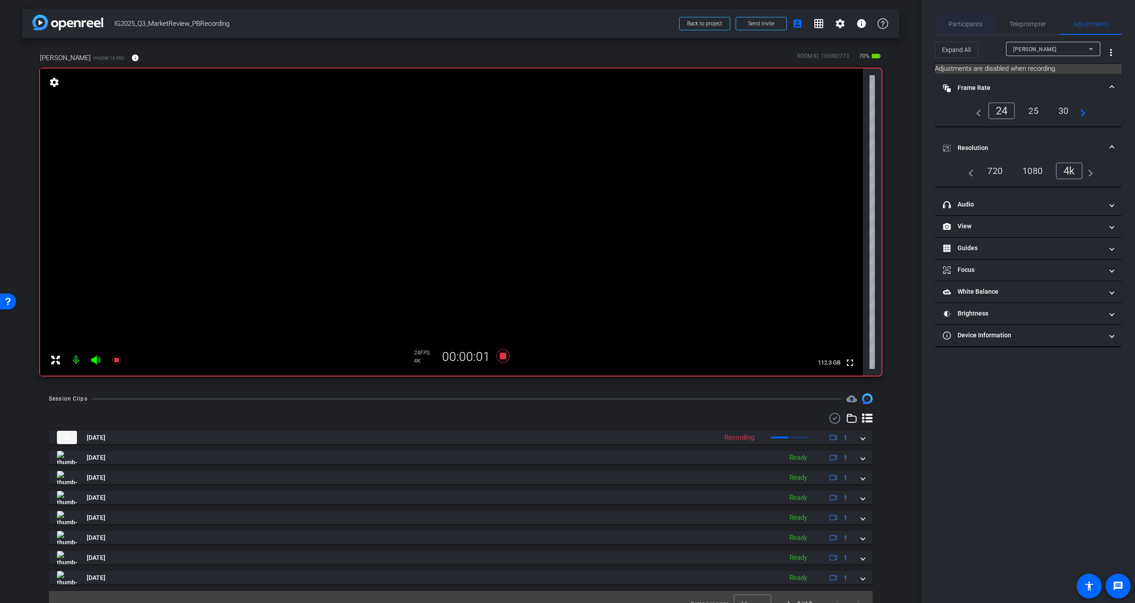
click at [962, 22] on span "Participants" at bounding box center [965, 24] width 34 height 6
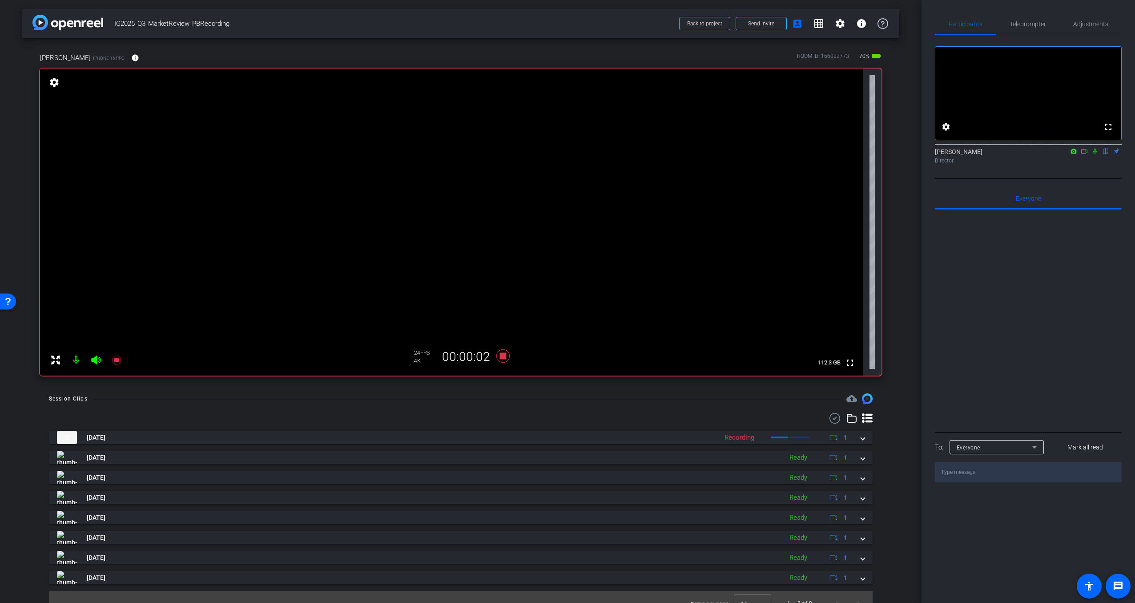
click at [1085, 154] on icon at bounding box center [1084, 151] width 7 height 6
click at [1105, 154] on icon at bounding box center [1105, 151] width 7 height 6
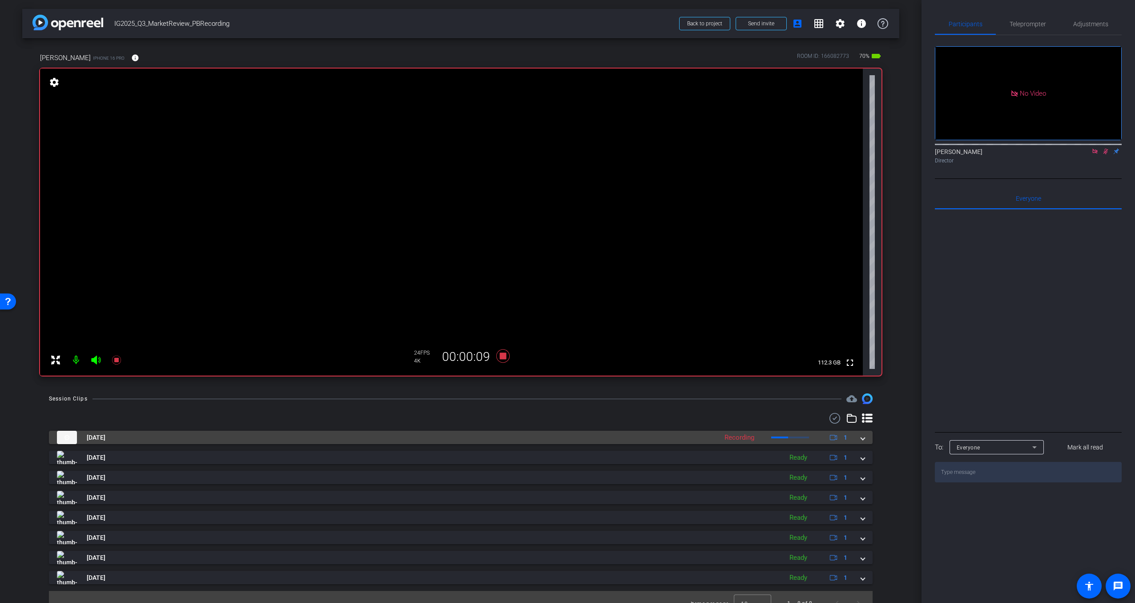
click at [166, 437] on mat-panel-title "[DATE]" at bounding box center [385, 436] width 656 height 13
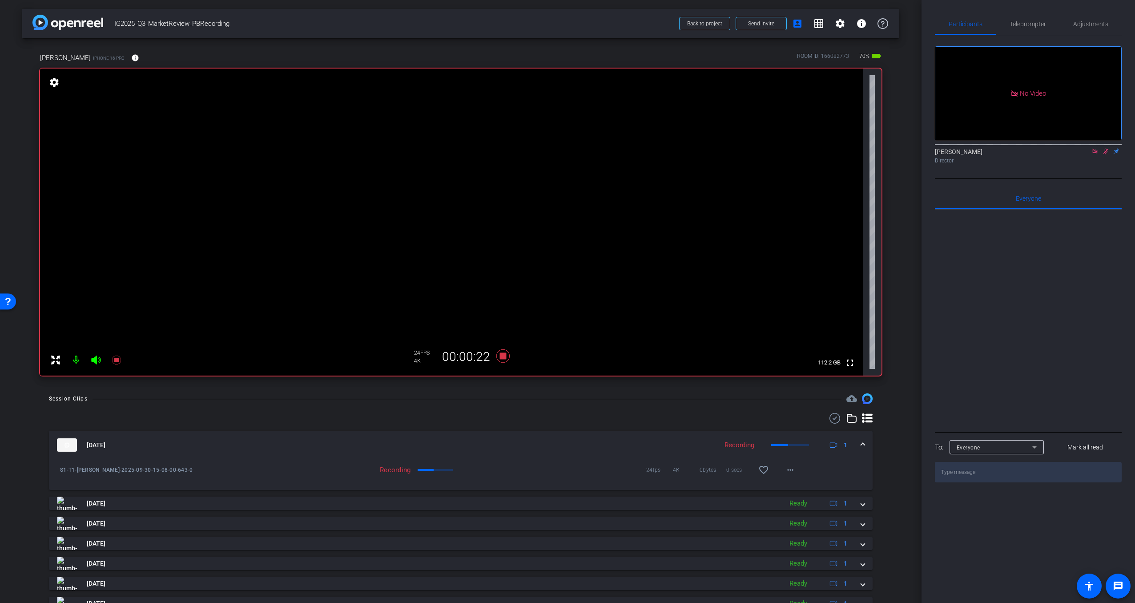
click at [1107, 154] on icon at bounding box center [1105, 151] width 7 height 6
click at [502, 356] on icon at bounding box center [502, 355] width 13 height 13
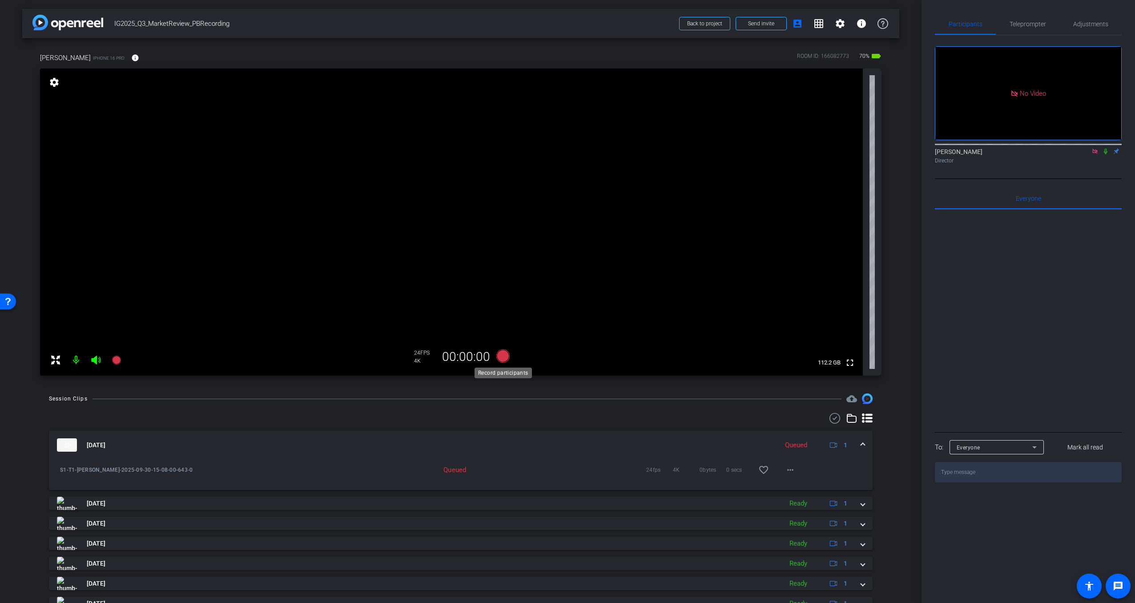
click at [505, 356] on icon at bounding box center [502, 355] width 13 height 13
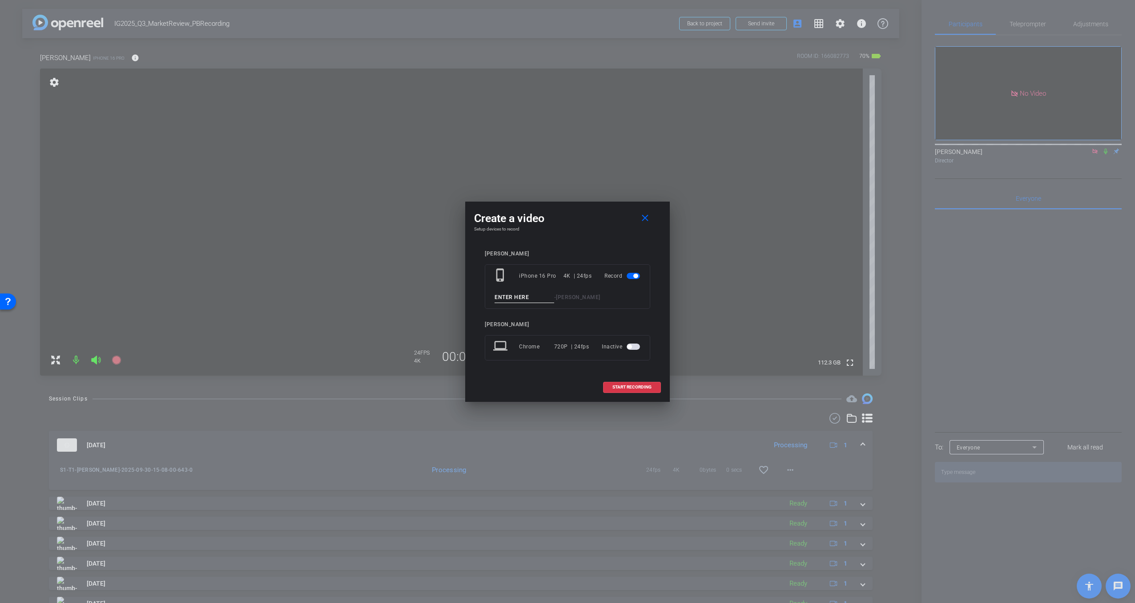
click at [518, 297] on input at bounding box center [524, 297] width 60 height 11
type input "S1-T2"
click at [628, 385] on span "START RECORDING" at bounding box center [631, 387] width 39 height 4
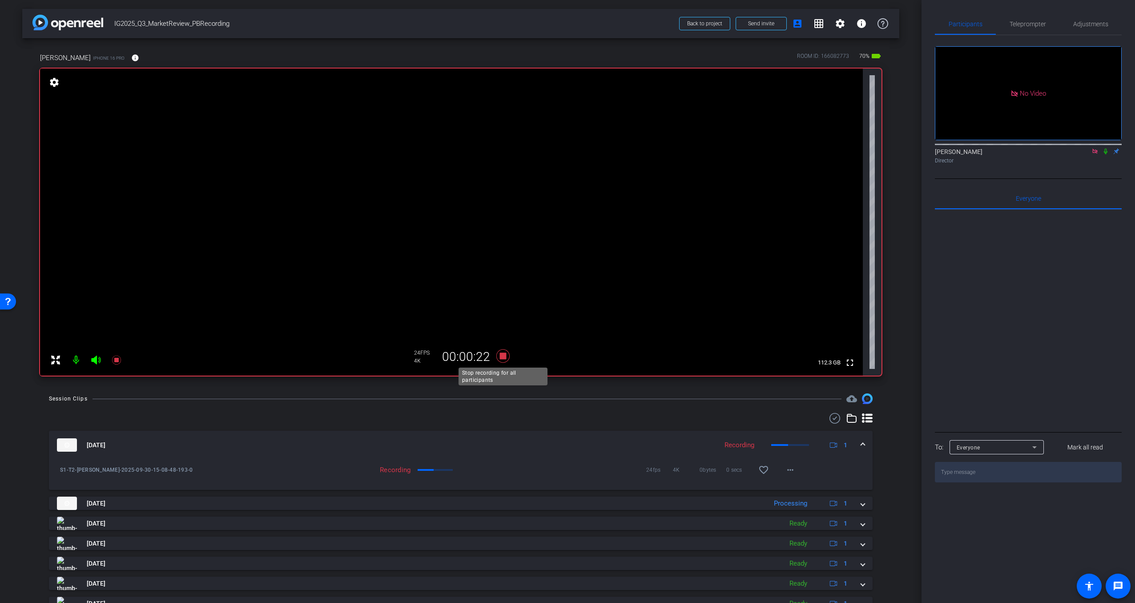
click at [501, 356] on icon at bounding box center [502, 355] width 13 height 13
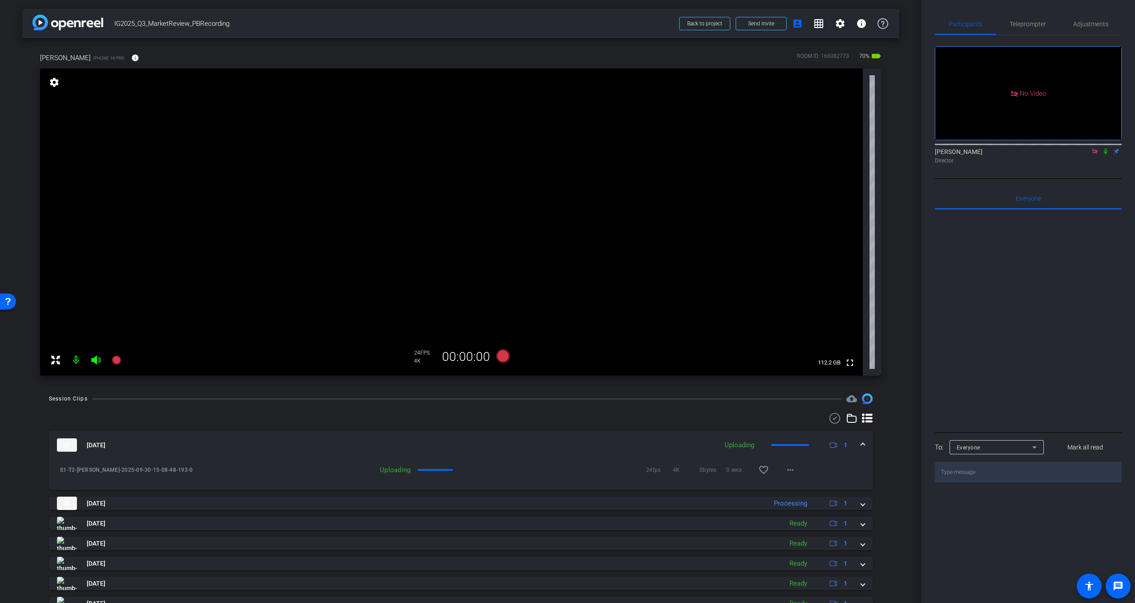
scroll to position [1, 0]
click at [118, 356] on icon at bounding box center [116, 358] width 9 height 9
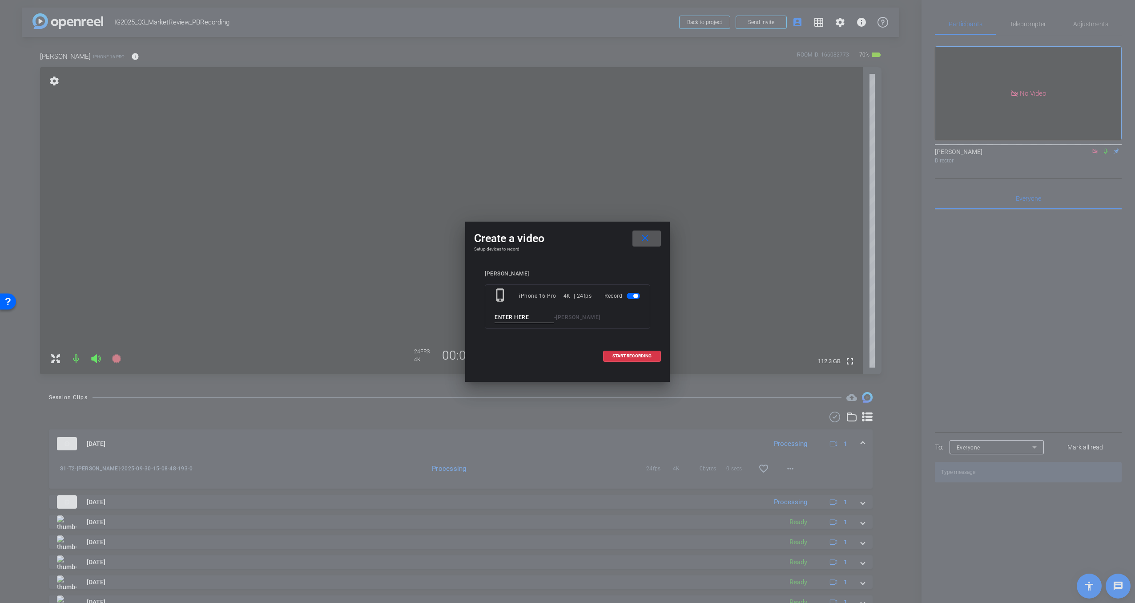
click at [501, 317] on input at bounding box center [524, 317] width 60 height 11
drag, startPoint x: 495, startPoint y: 316, endPoint x: 507, endPoint y: 332, distance: 19.9
click at [498, 318] on input "s1-[MEDICAL_DATA]" at bounding box center [524, 317] width 60 height 11
type input "S1-[MEDICAL_DATA]"
click at [630, 354] on span "START RECORDING" at bounding box center [631, 356] width 39 height 4
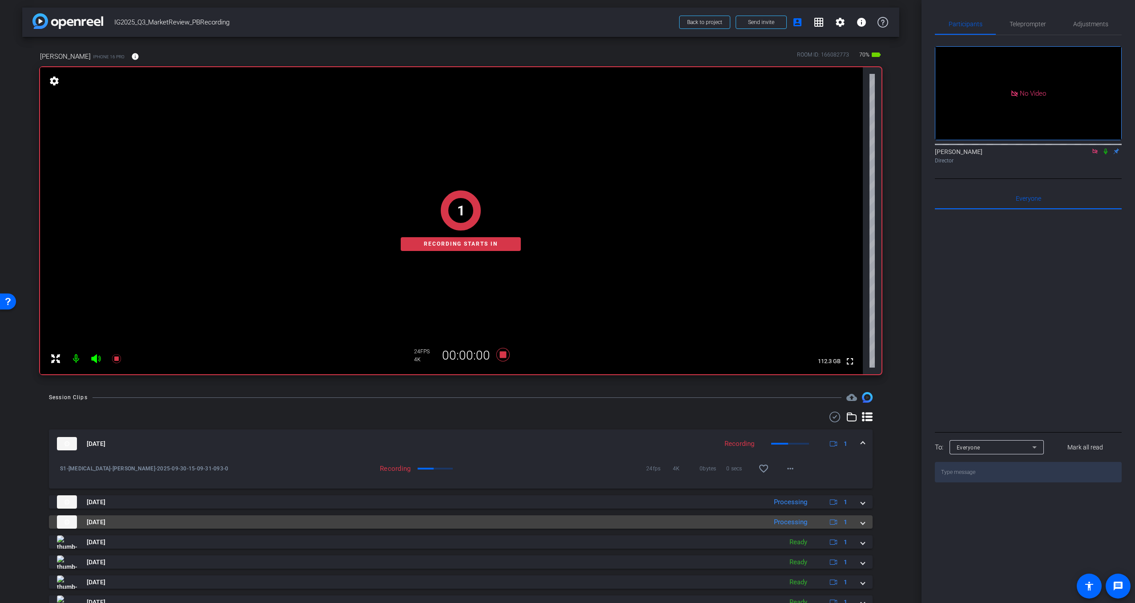
click at [861, 523] on span at bounding box center [863, 521] width 4 height 9
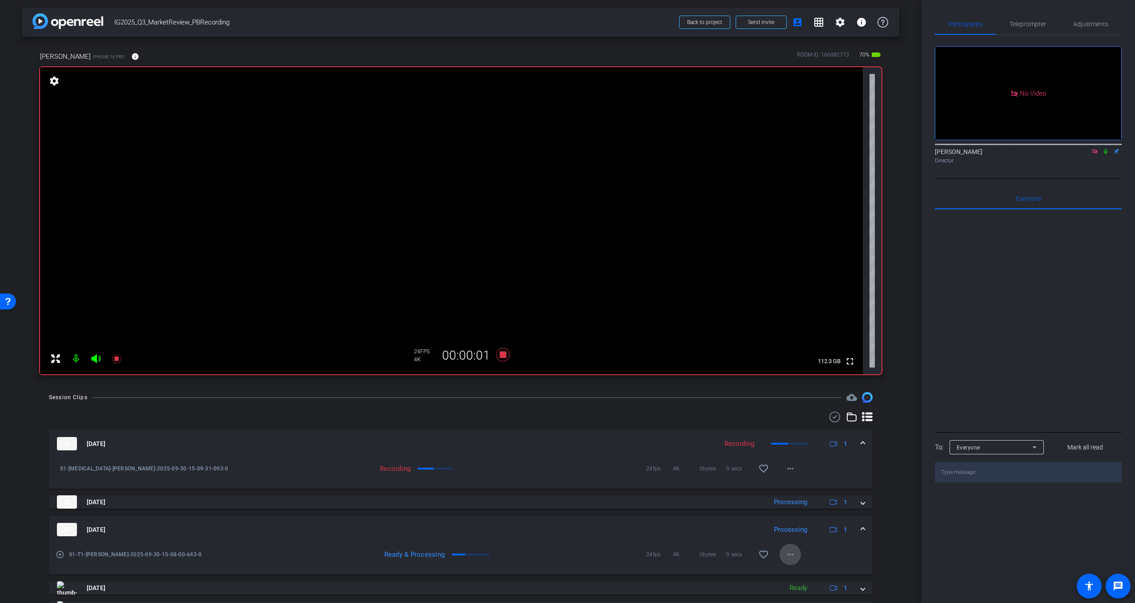
click at [792, 554] on mat-icon "more_horiz" at bounding box center [790, 554] width 11 height 11
click at [809, 535] on span "Delete clip" at bounding box center [813, 535] width 53 height 11
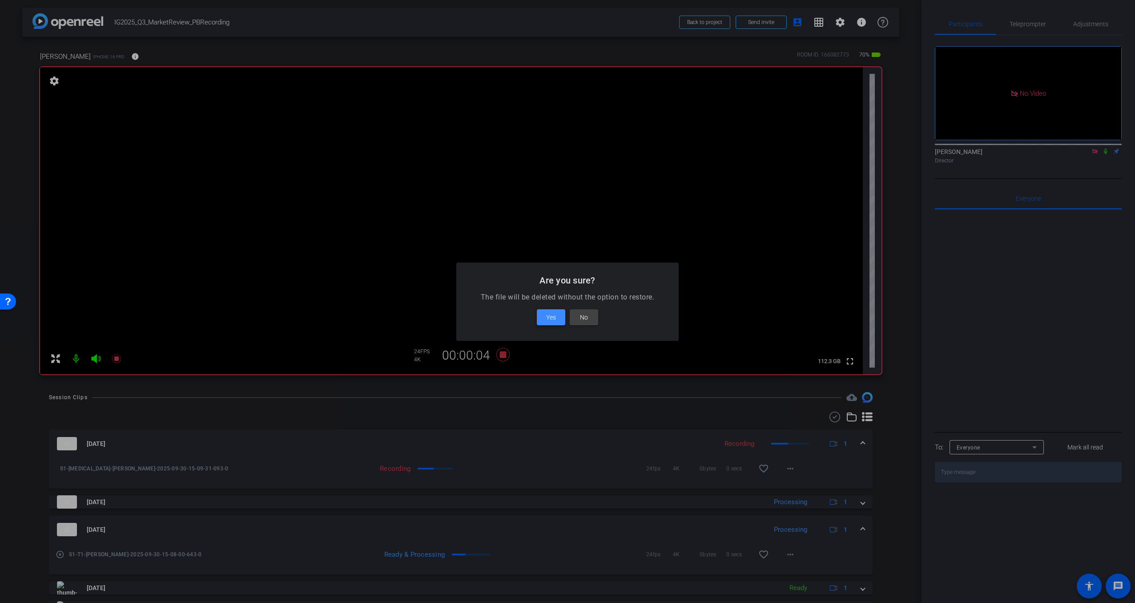
click at [548, 319] on span "Yes" at bounding box center [551, 317] width 10 height 11
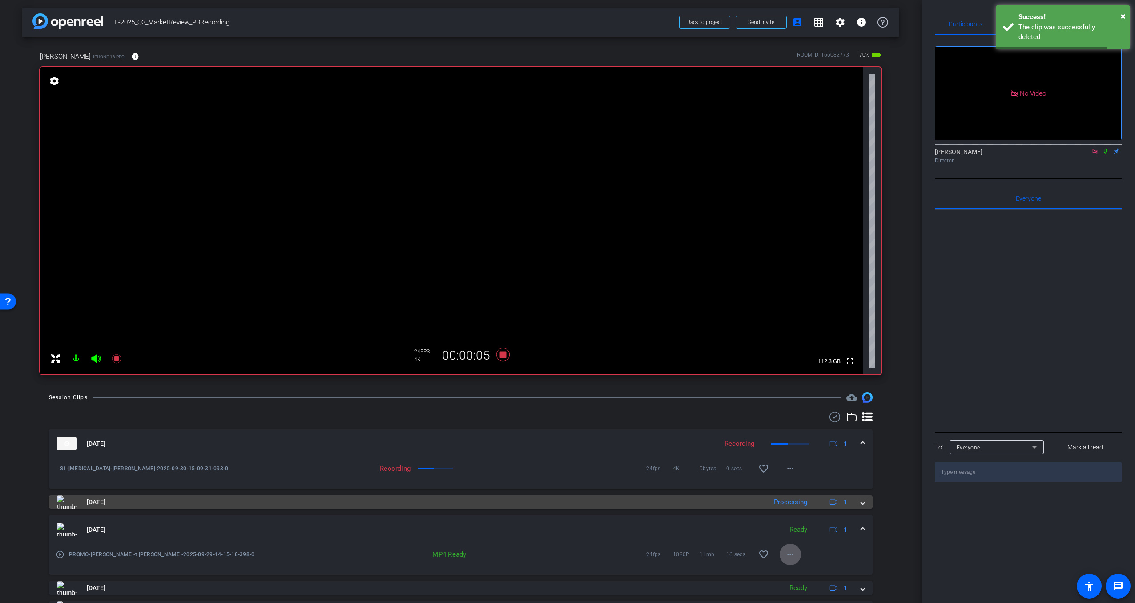
click at [861, 502] on span at bounding box center [863, 501] width 4 height 9
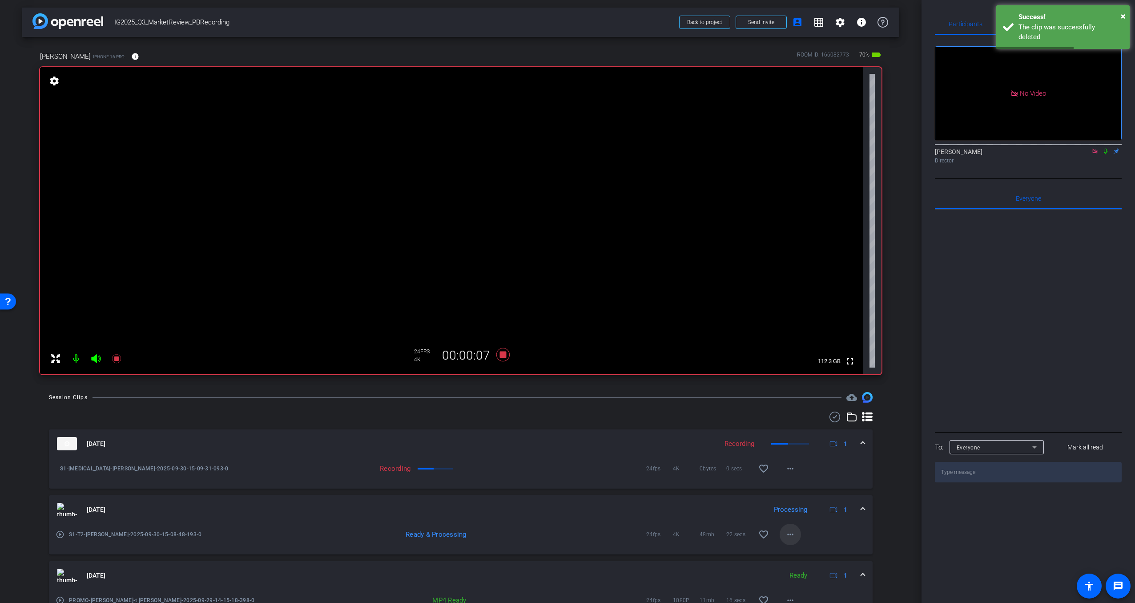
click at [793, 531] on mat-icon "more_horiz" at bounding box center [790, 534] width 11 height 11
click at [805, 518] on span "Delete clip" at bounding box center [813, 515] width 53 height 11
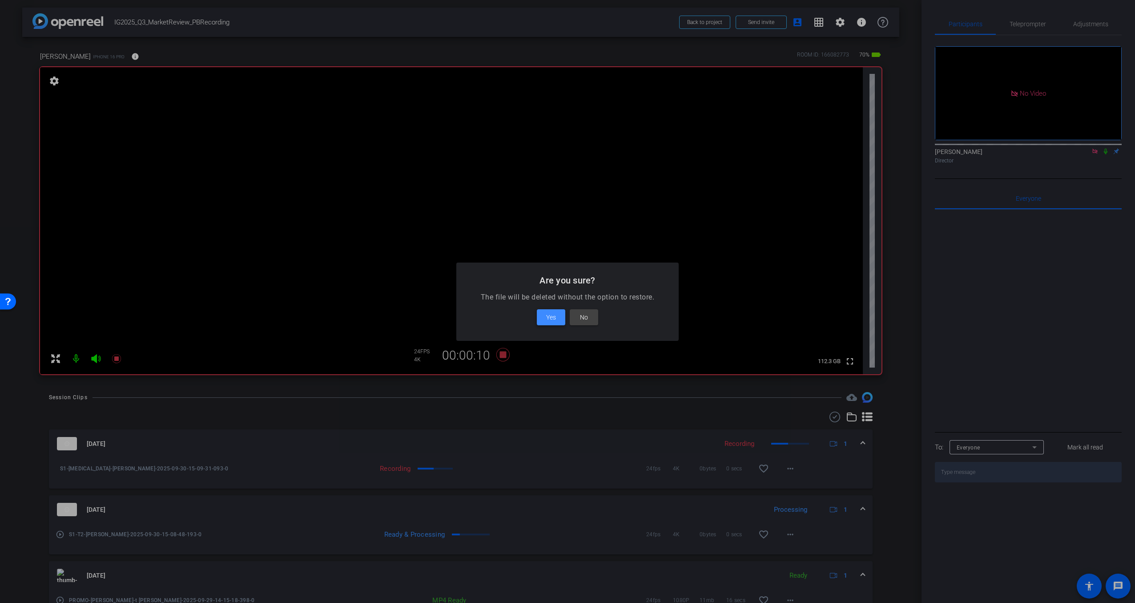
click at [546, 313] on span "Yes" at bounding box center [551, 317] width 10 height 11
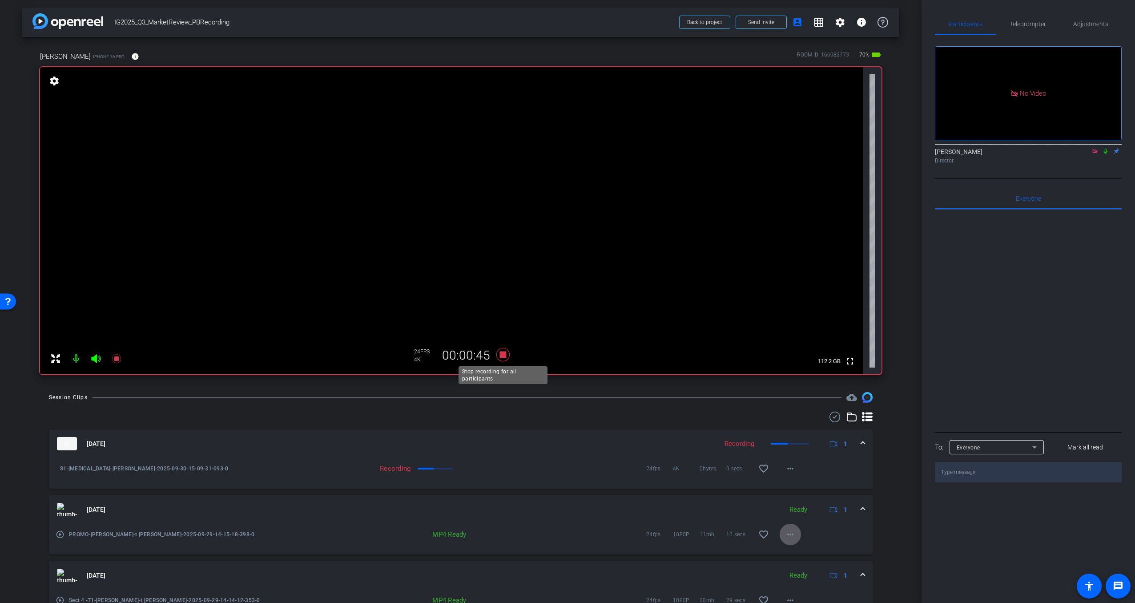
click at [503, 352] on icon at bounding box center [502, 354] width 13 height 13
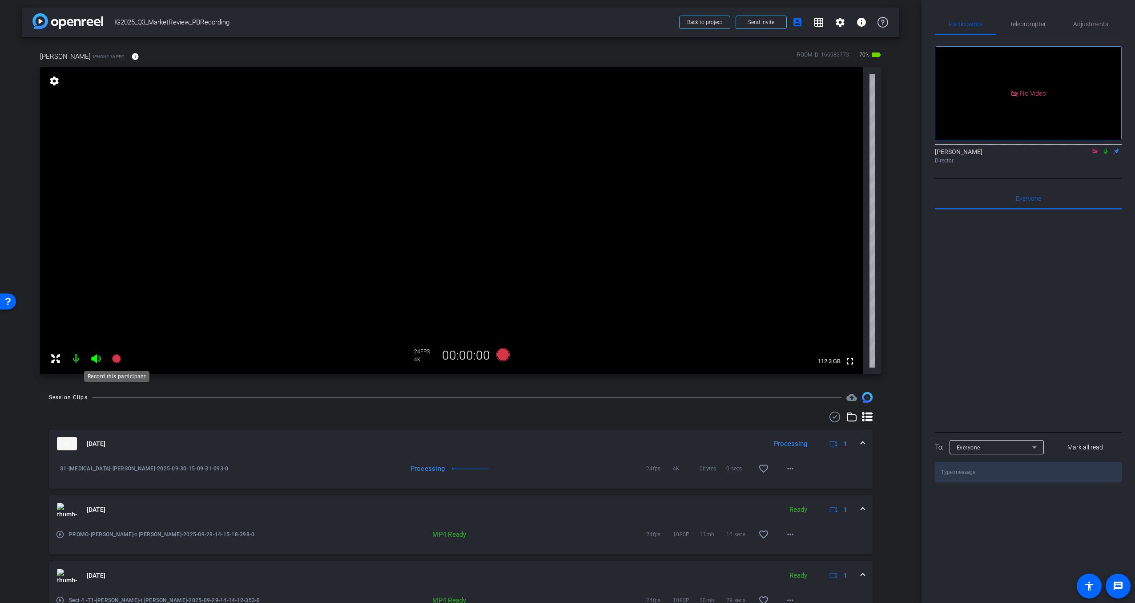
click at [116, 358] on icon at bounding box center [116, 358] width 9 height 9
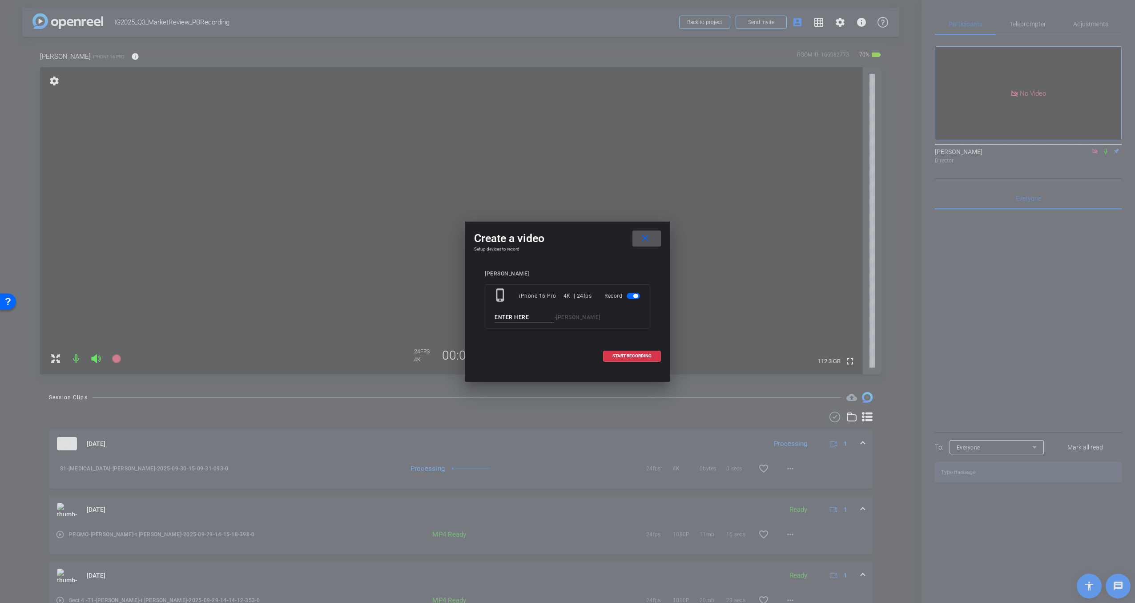
click at [526, 318] on input at bounding box center [524, 317] width 60 height 11
type input "S2-T1"
click at [629, 354] on span "START RECORDING" at bounding box center [631, 356] width 39 height 4
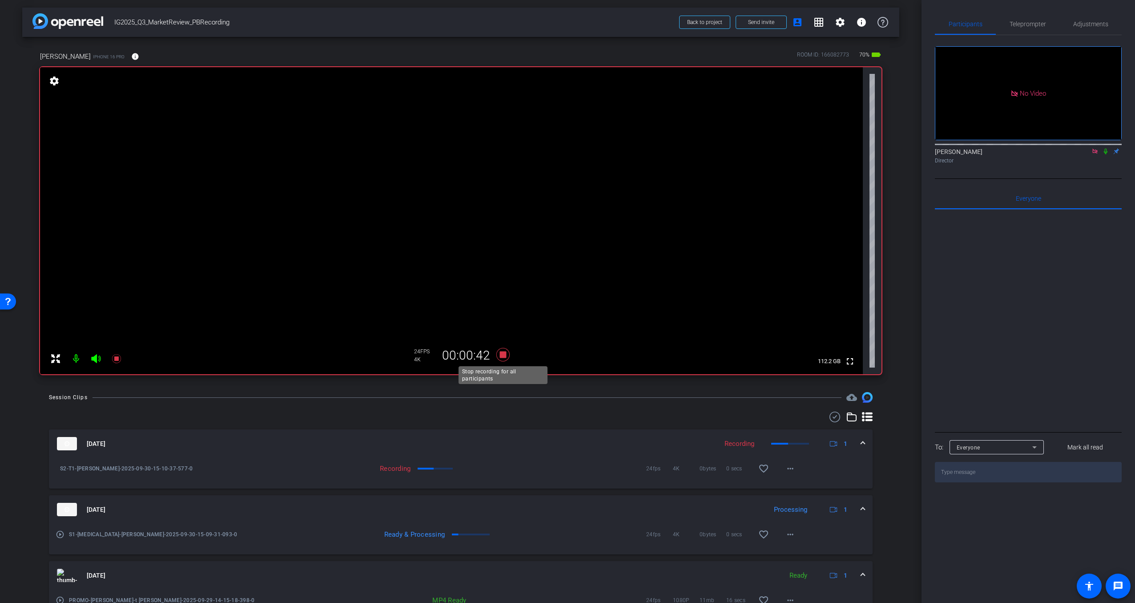
click at [502, 353] on icon at bounding box center [502, 354] width 13 height 13
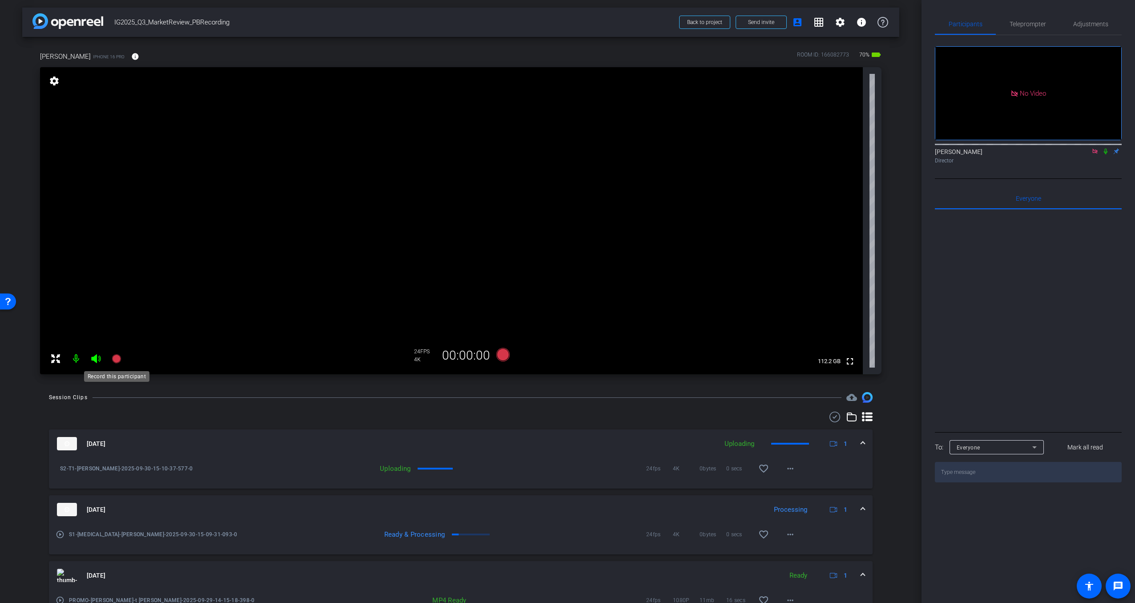
click at [117, 358] on icon at bounding box center [116, 358] width 9 height 9
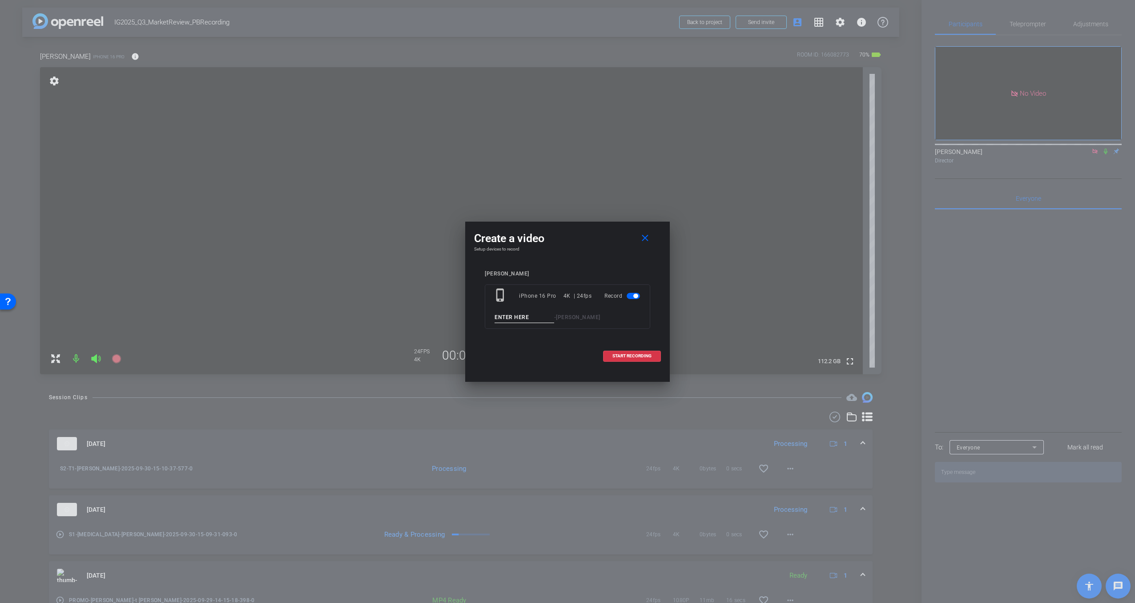
click at [512, 316] on input at bounding box center [524, 317] width 60 height 11
click at [516, 316] on input at bounding box center [524, 317] width 60 height 11
type input "S3-T1"
click at [633, 354] on span "START RECORDING" at bounding box center [631, 356] width 39 height 4
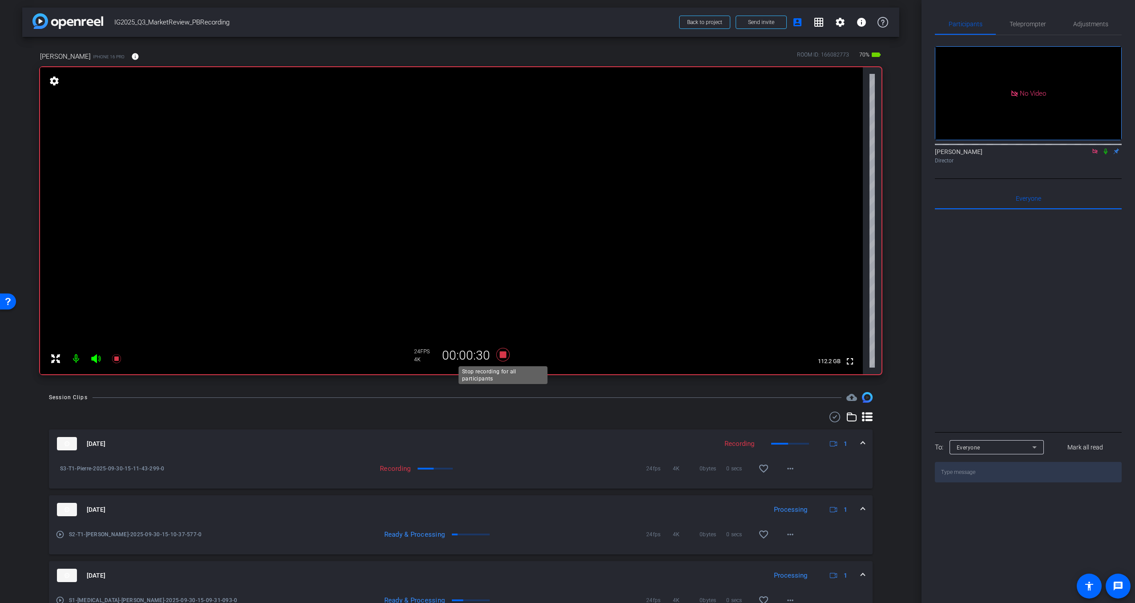
click at [503, 353] on icon at bounding box center [502, 354] width 13 height 13
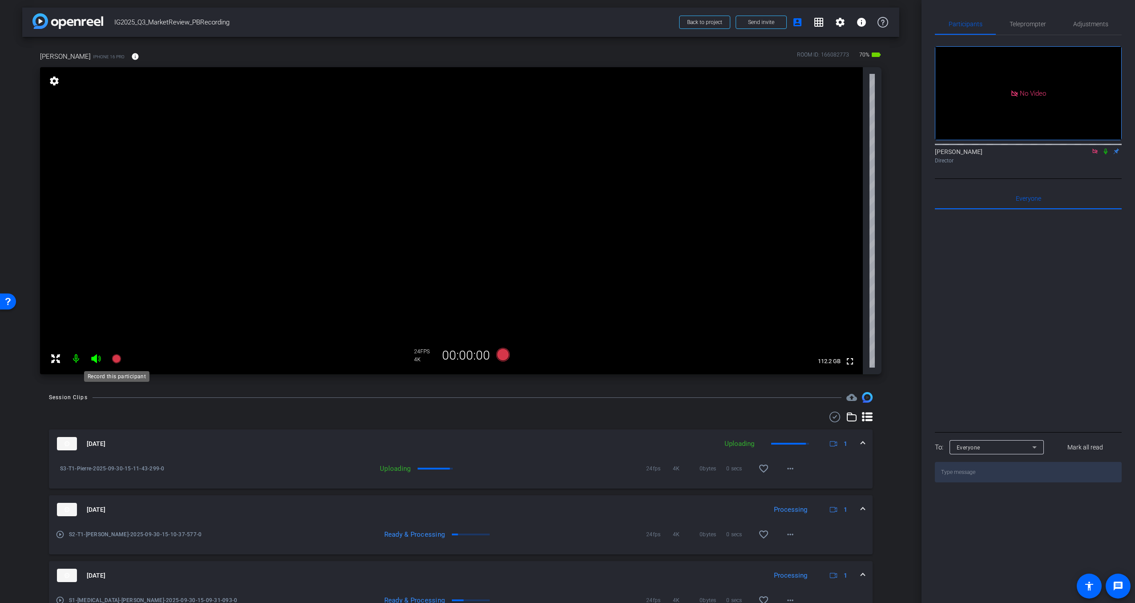
click at [113, 357] on icon at bounding box center [116, 358] width 9 height 9
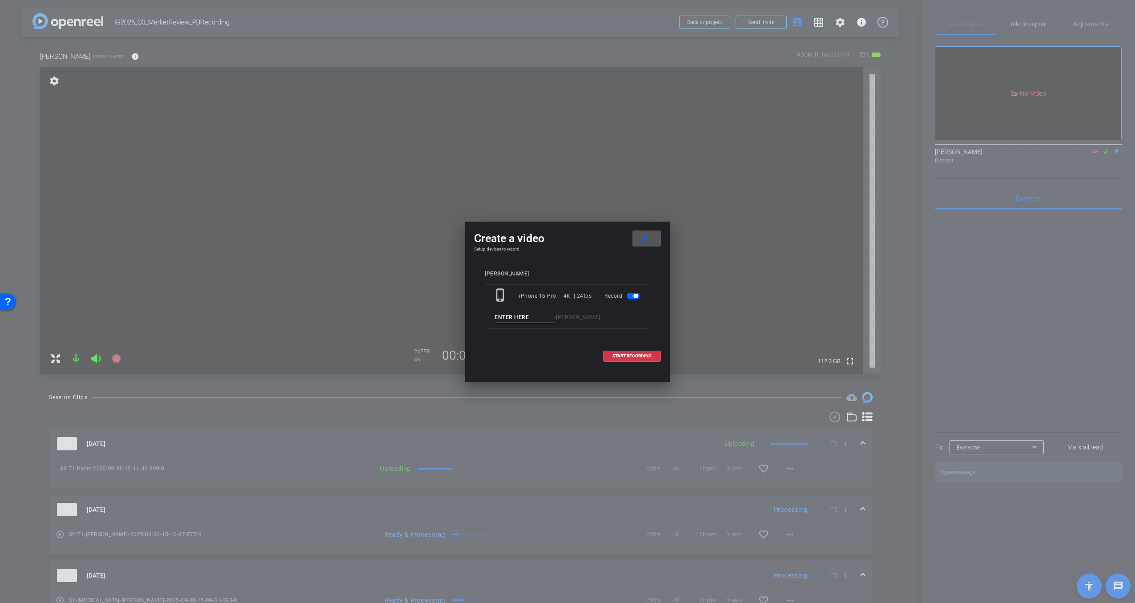
click at [510, 319] on input at bounding box center [524, 317] width 60 height 11
type input "S3-T2"
click at [635, 357] on span "START RECORDING" at bounding box center [631, 356] width 39 height 4
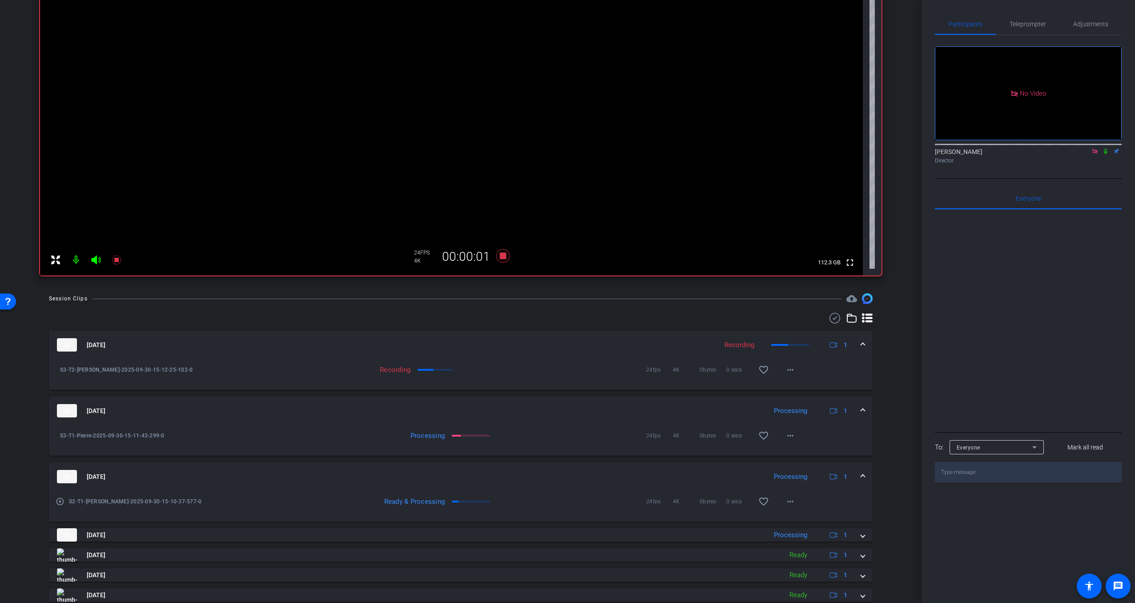
scroll to position [106, 0]
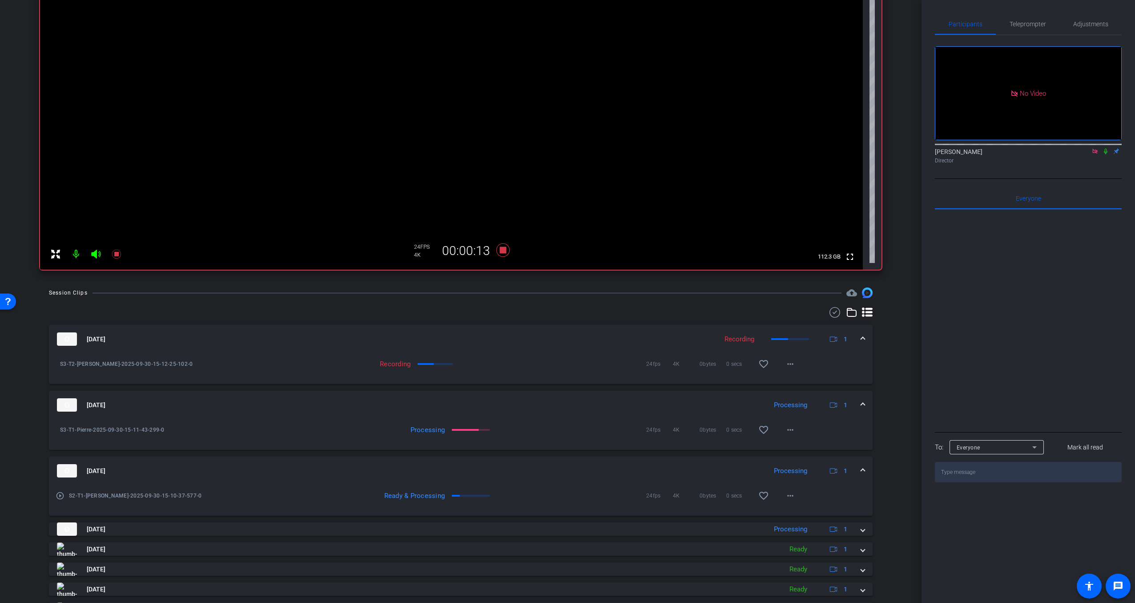
click at [287, 420] on div "Processing 24fps 4K 0bytes 0 secs favorite_border more_horiz" at bounding box center [533, 429] width 535 height 21
click at [791, 431] on mat-icon "more_horiz" at bounding box center [790, 429] width 11 height 11
click at [796, 515] on span "Delete clip" at bounding box center [813, 515] width 53 height 11
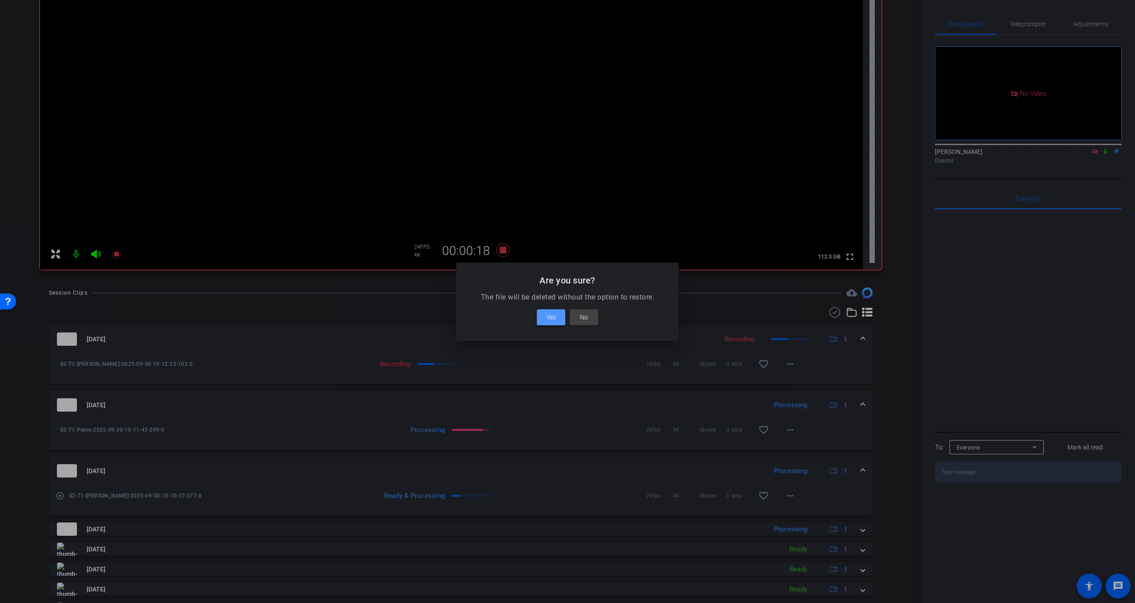
click at [556, 316] on span at bounding box center [551, 316] width 28 height 21
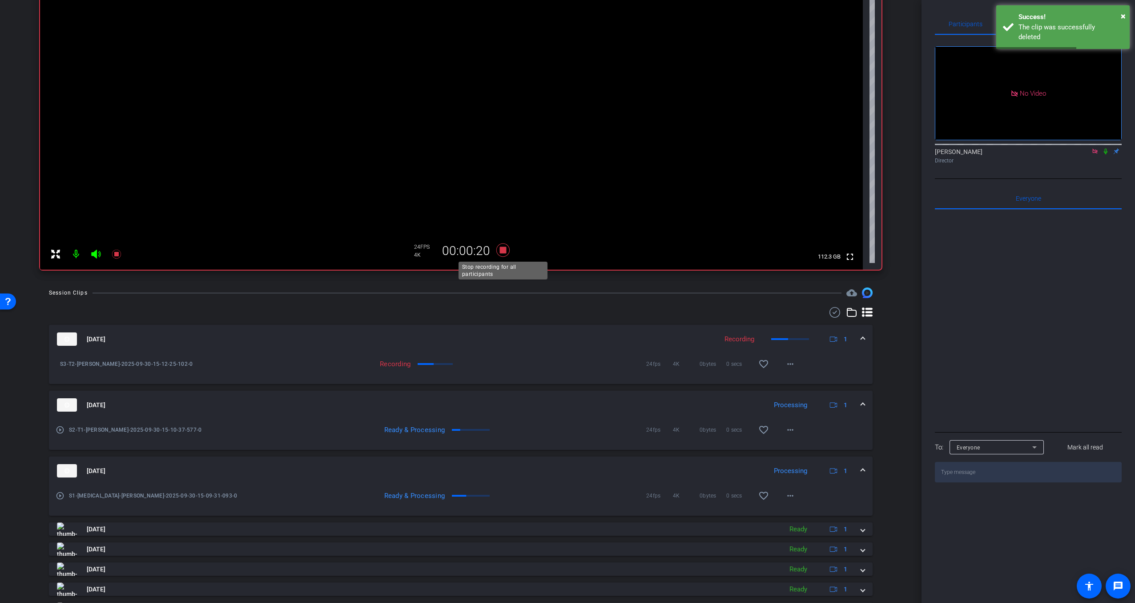
click at [502, 248] on icon at bounding box center [502, 249] width 13 height 13
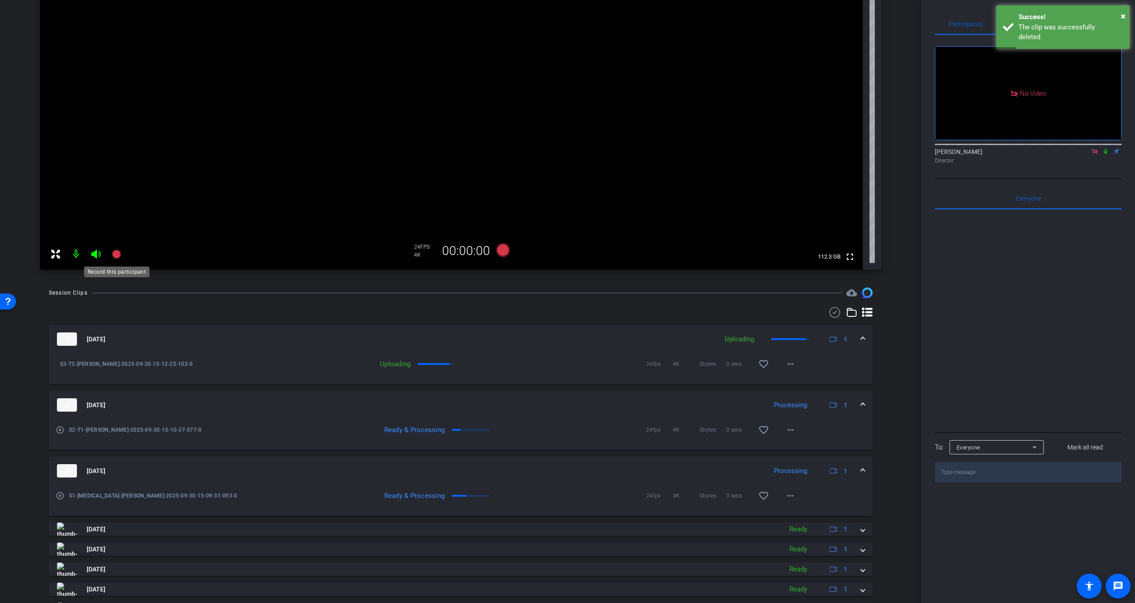
click at [114, 254] on icon at bounding box center [116, 253] width 9 height 9
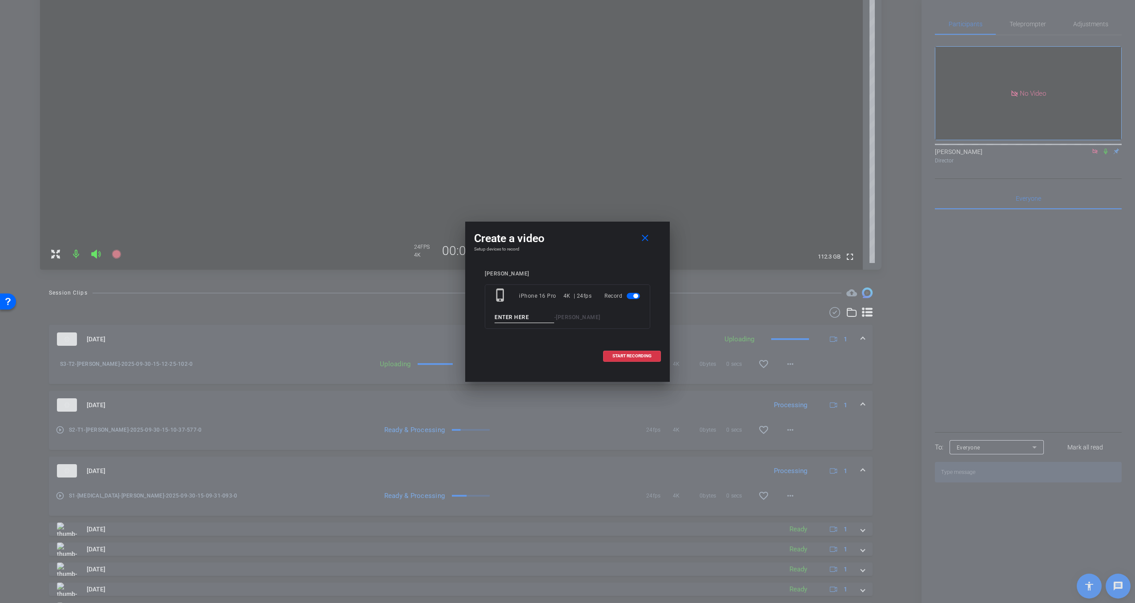
click at [509, 313] on input at bounding box center [524, 317] width 60 height 11
type input "Promo_T1"
click at [633, 356] on span "START RECORDING" at bounding box center [631, 356] width 39 height 4
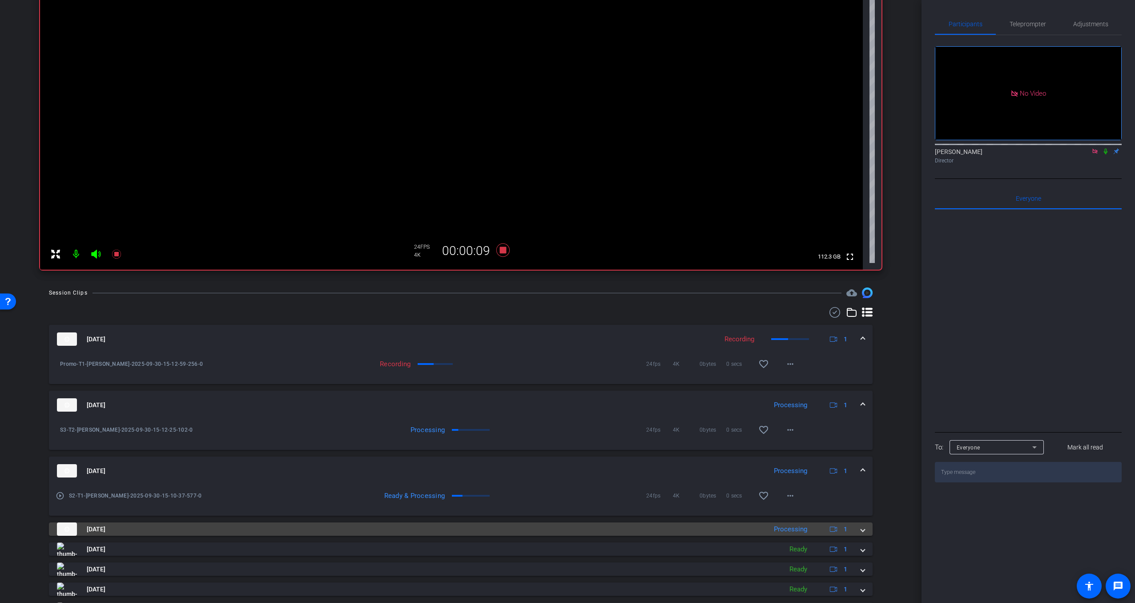
click at [860, 530] on div "[DATE] Processing 1" at bounding box center [459, 528] width 804 height 13
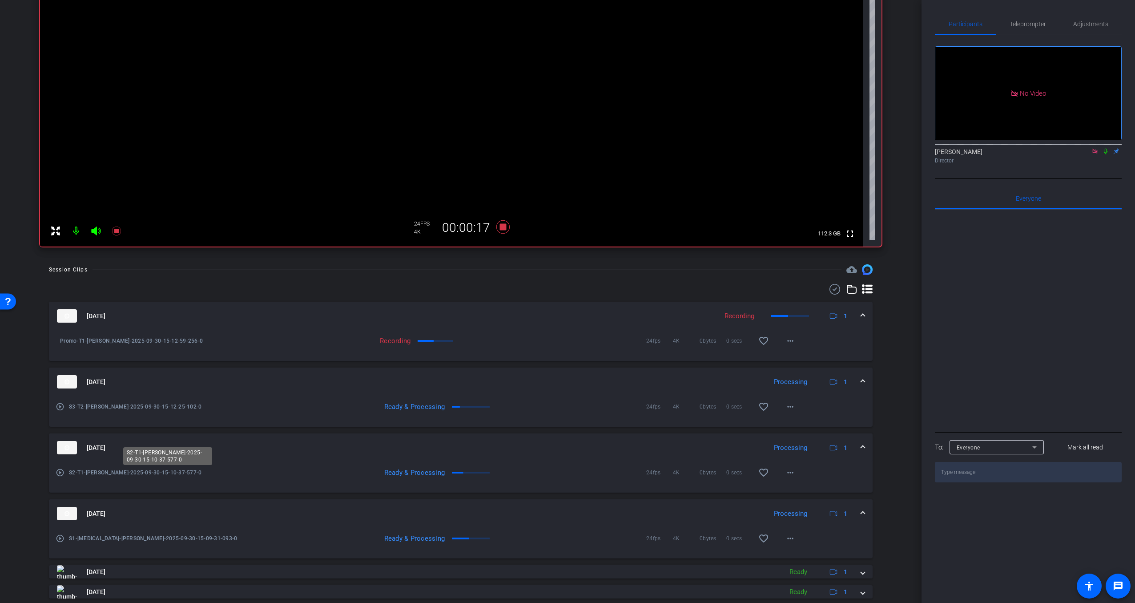
scroll to position [129, 0]
click at [503, 224] on icon at bounding box center [502, 226] width 13 height 13
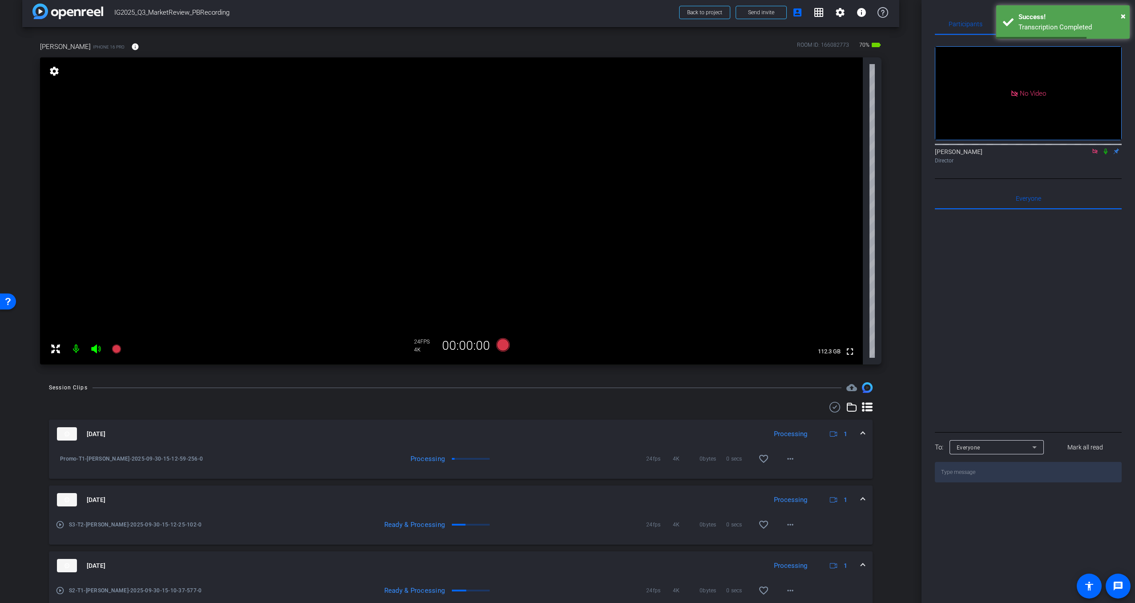
scroll to position [0, 0]
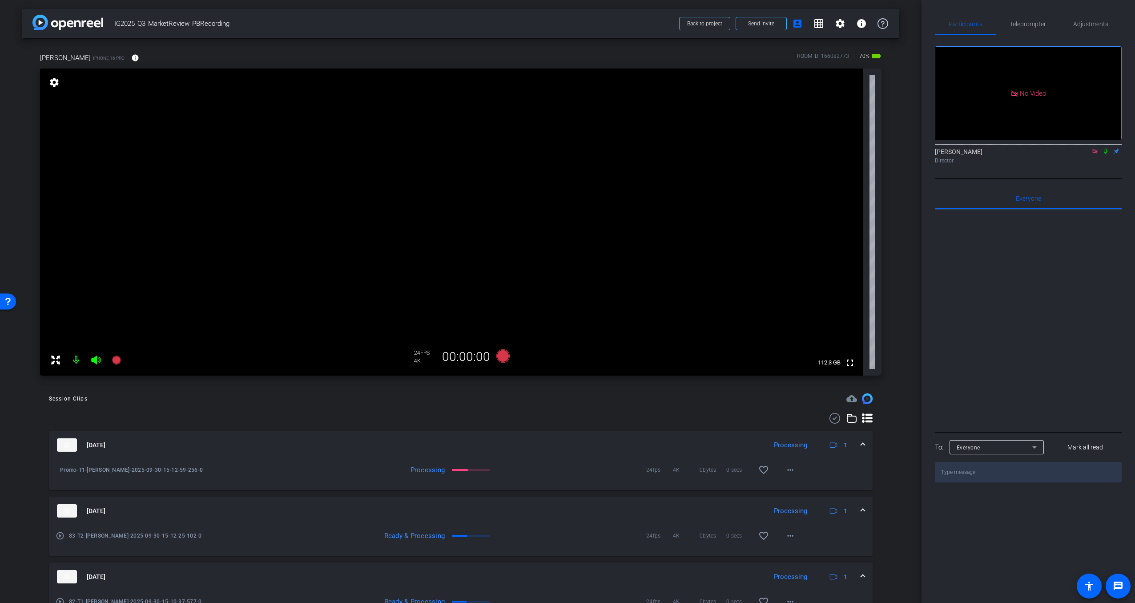
click at [1106, 154] on icon at bounding box center [1105, 151] width 7 height 6
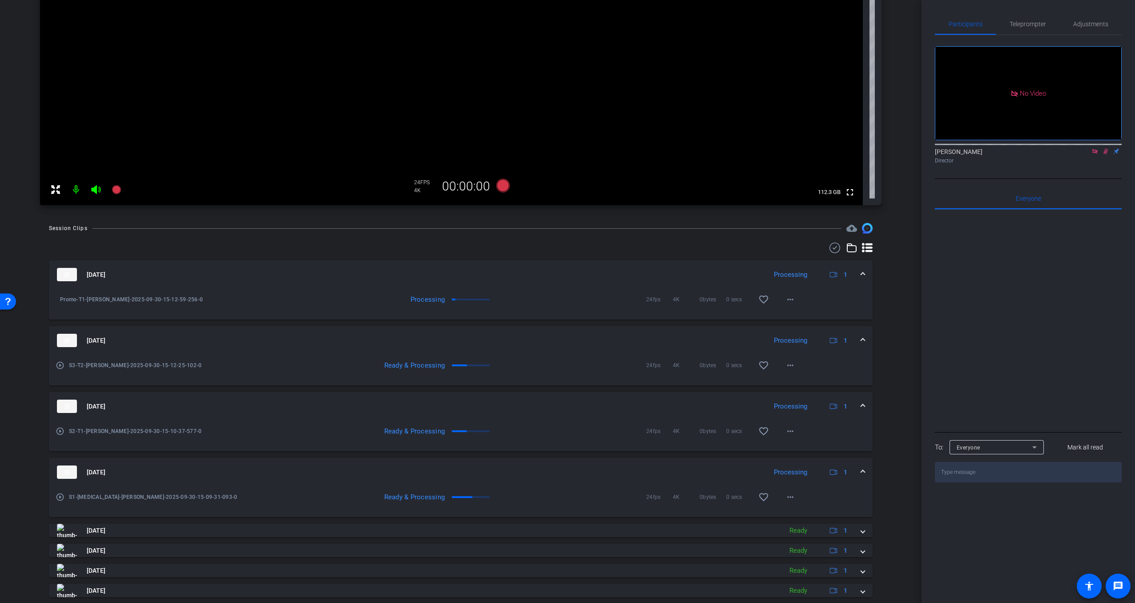
scroll to position [236, 0]
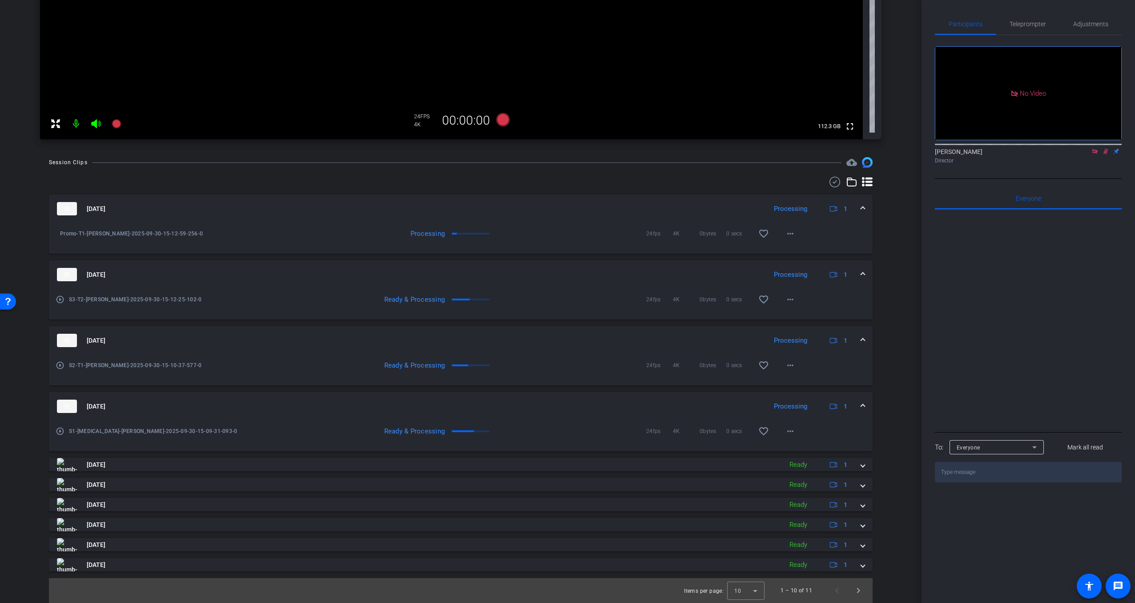
click at [557, 432] on div "Ready & Processing" at bounding box center [423, 430] width 314 height 9
click at [792, 432] on mat-icon "more_horiz" at bounding box center [790, 431] width 11 height 11
click at [927, 394] on div at bounding box center [567, 301] width 1135 height 603
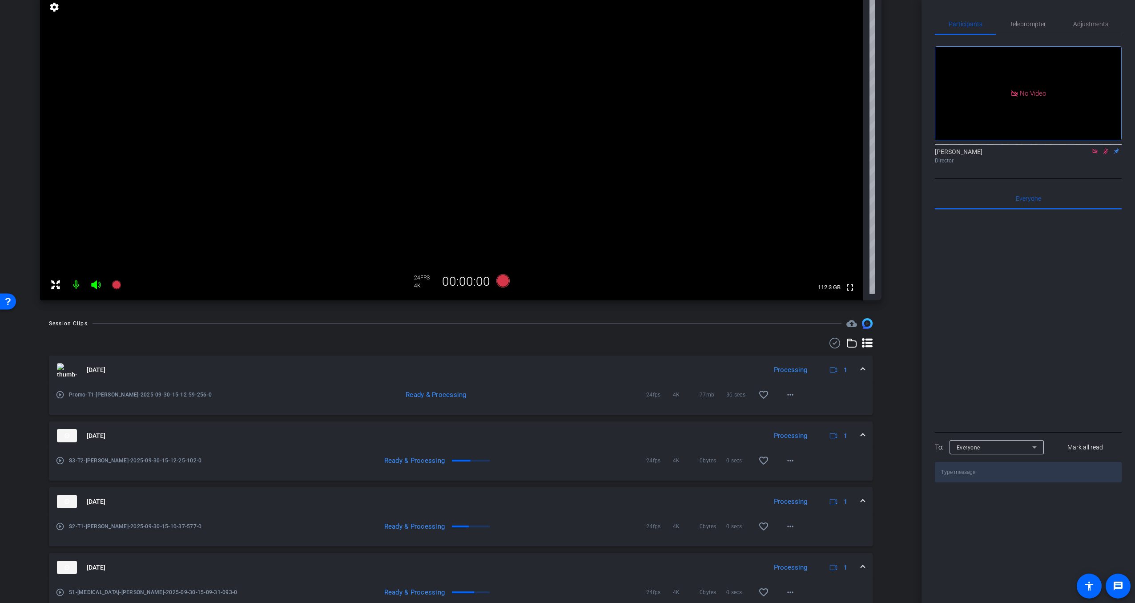
scroll to position [0, 0]
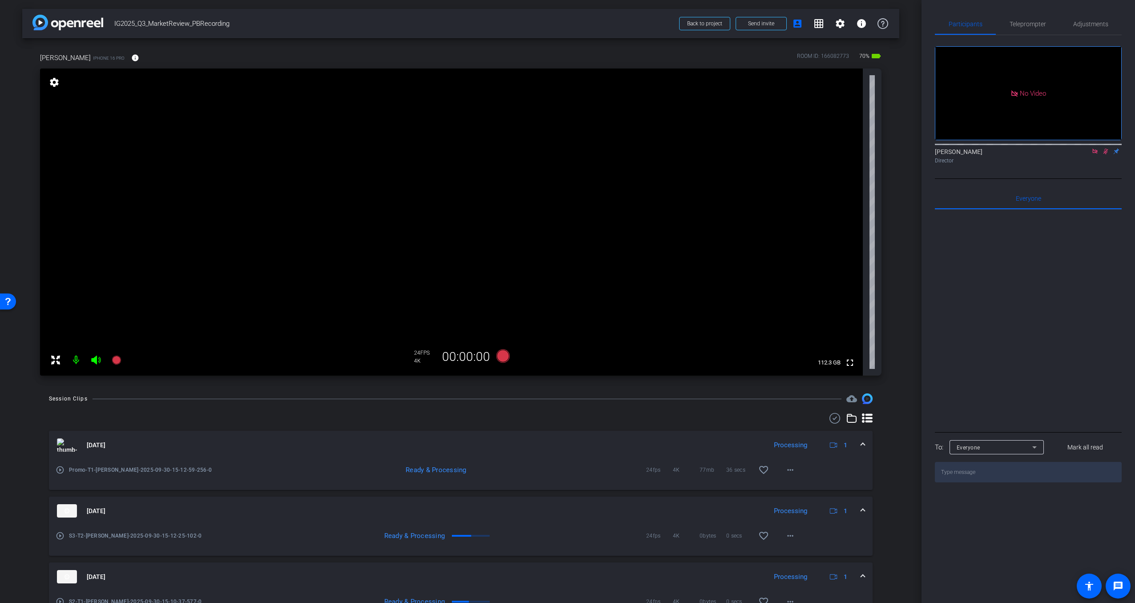
click at [74, 357] on mat-icon at bounding box center [76, 360] width 18 height 18
click at [75, 358] on mat-icon at bounding box center [76, 360] width 18 height 18
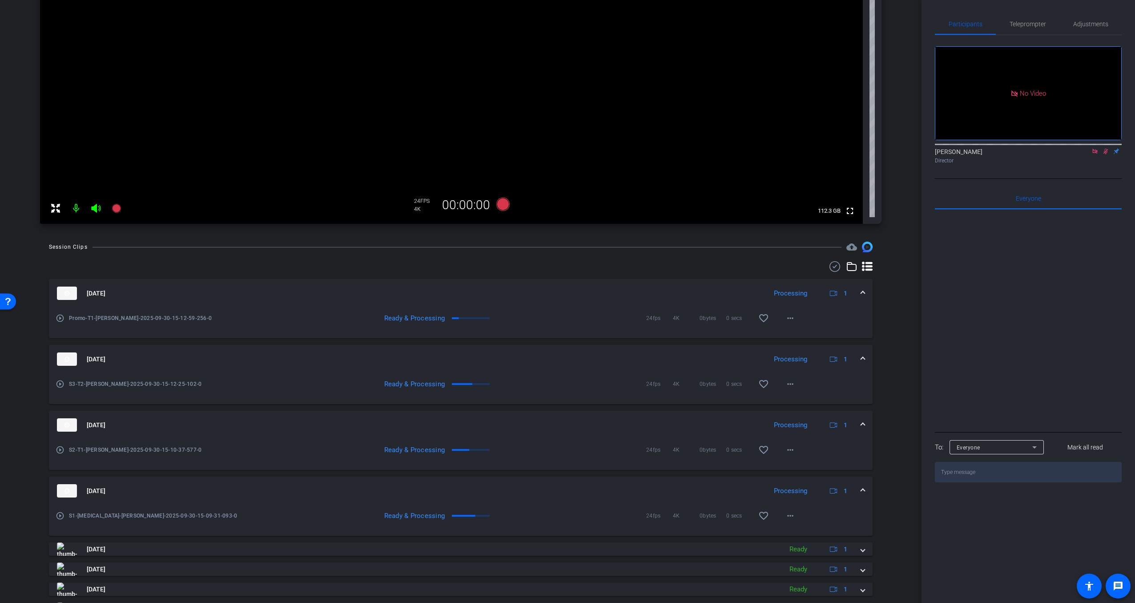
scroll to position [236, 0]
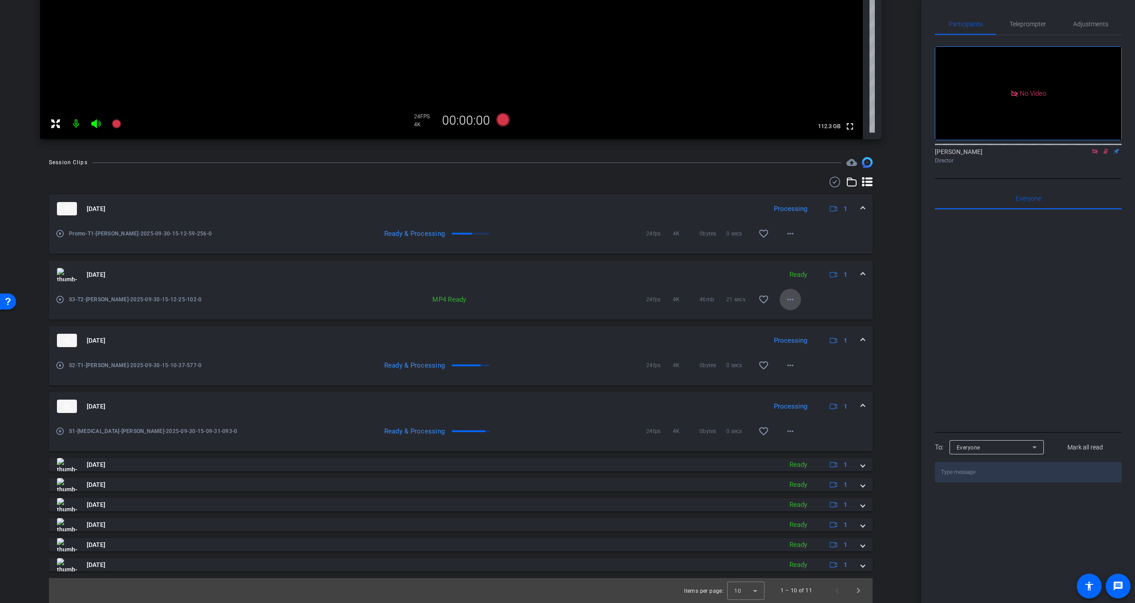
click at [790, 297] on mat-icon "more_horiz" at bounding box center [790, 299] width 11 height 11
click at [799, 317] on span "Download Original" at bounding box center [813, 318] width 53 height 11
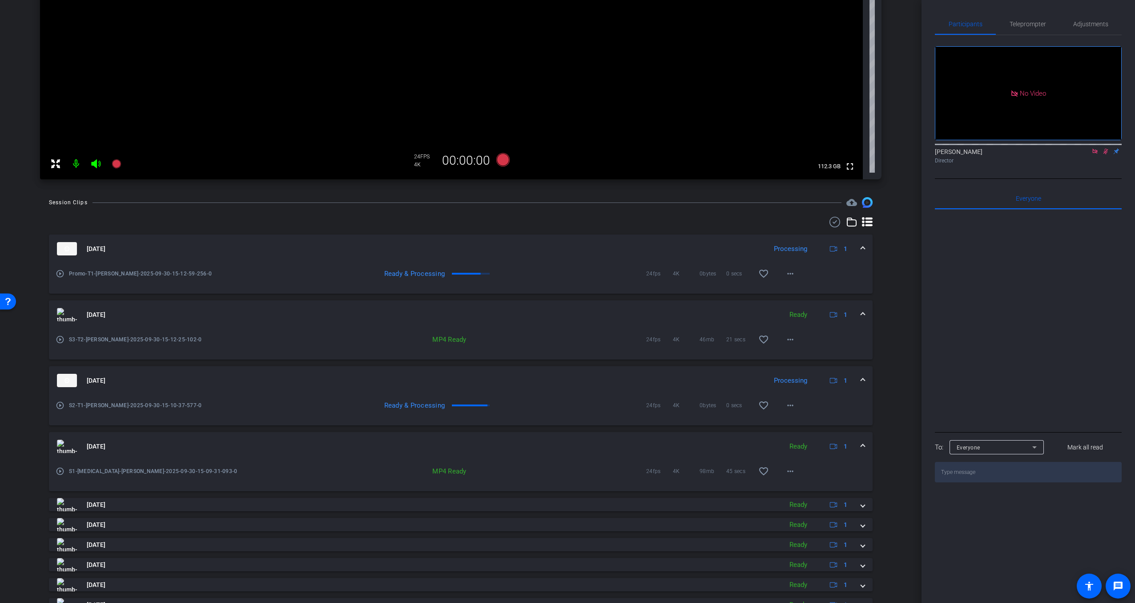
scroll to position [204, 0]
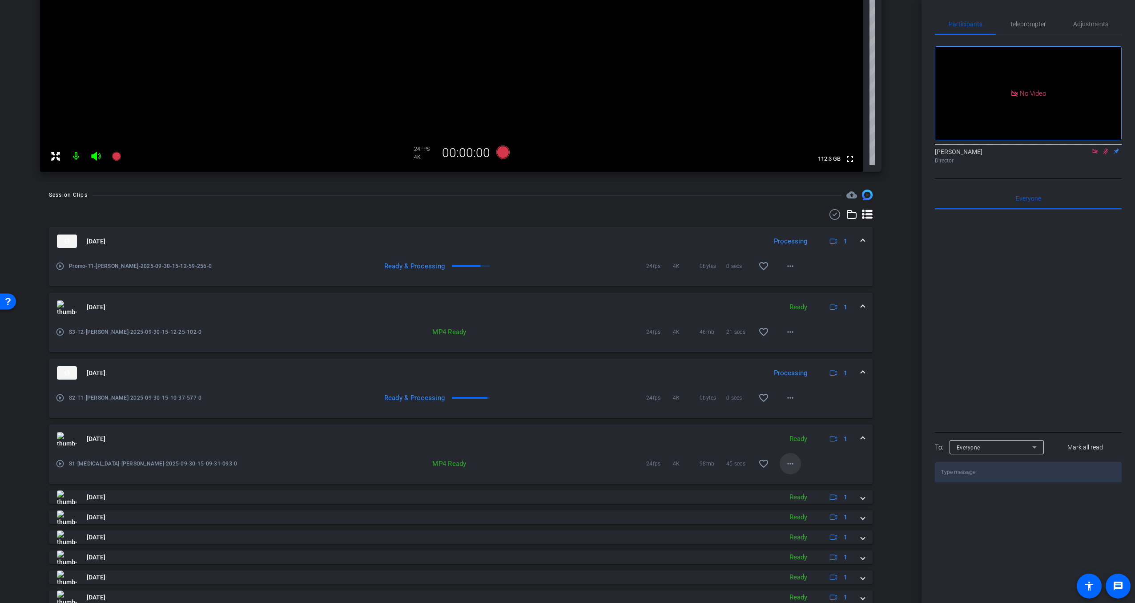
click at [788, 462] on mat-icon "more_horiz" at bounding box center [790, 463] width 11 height 11
click at [808, 481] on span "Download Original" at bounding box center [813, 482] width 53 height 11
click at [785, 395] on mat-icon "more_horiz" at bounding box center [790, 397] width 11 height 11
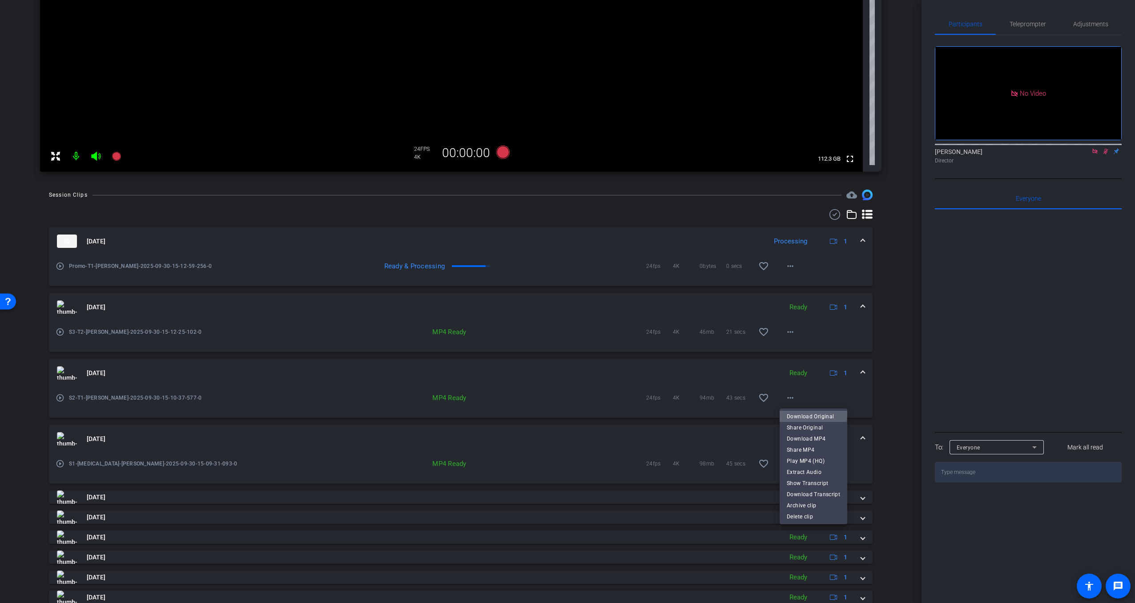
click at [810, 412] on span "Download Original" at bounding box center [813, 416] width 53 height 11
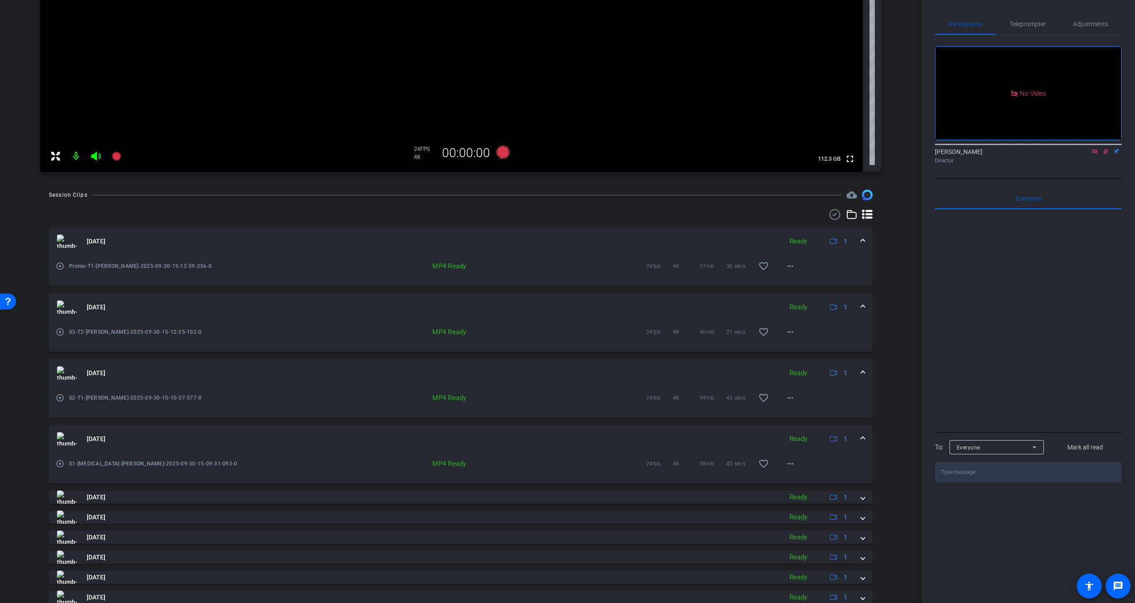
click at [556, 261] on div "MP4 Ready" at bounding box center [423, 265] width 314 height 9
click at [788, 268] on mat-icon "more_horiz" at bounding box center [790, 266] width 11 height 11
click at [812, 285] on span "Download Original" at bounding box center [813, 284] width 53 height 11
click at [1078, 201] on div "Everyone 0" at bounding box center [1028, 198] width 187 height 21
click at [1105, 154] on icon at bounding box center [1105, 152] width 5 height 6
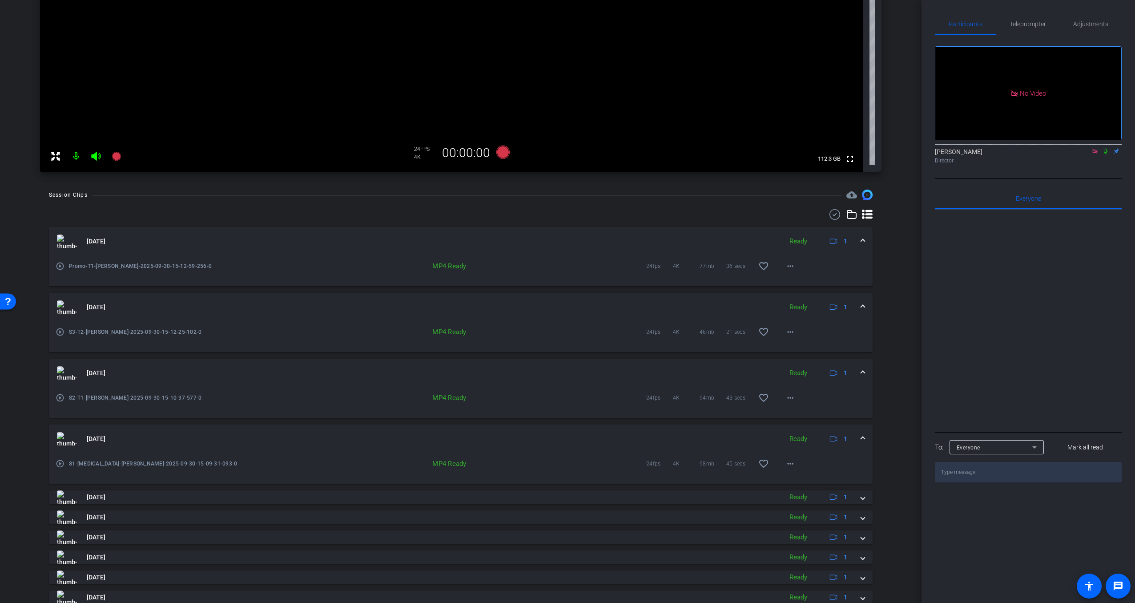
scroll to position [0, 0]
